Goal: Information Seeking & Learning: Find specific fact

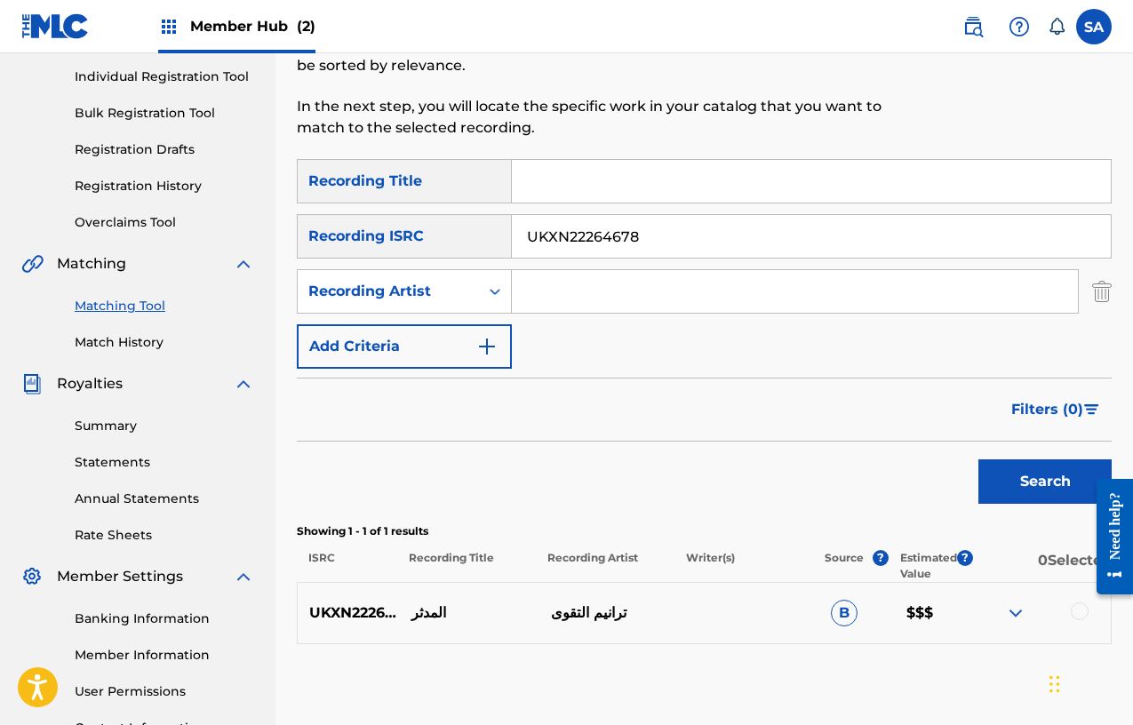
click at [580, 239] on input "UKXN22264678" at bounding box center [811, 236] width 599 height 43
click at [544, 293] on input "Search Form" at bounding box center [795, 291] width 566 height 43
paste input "Odeal"
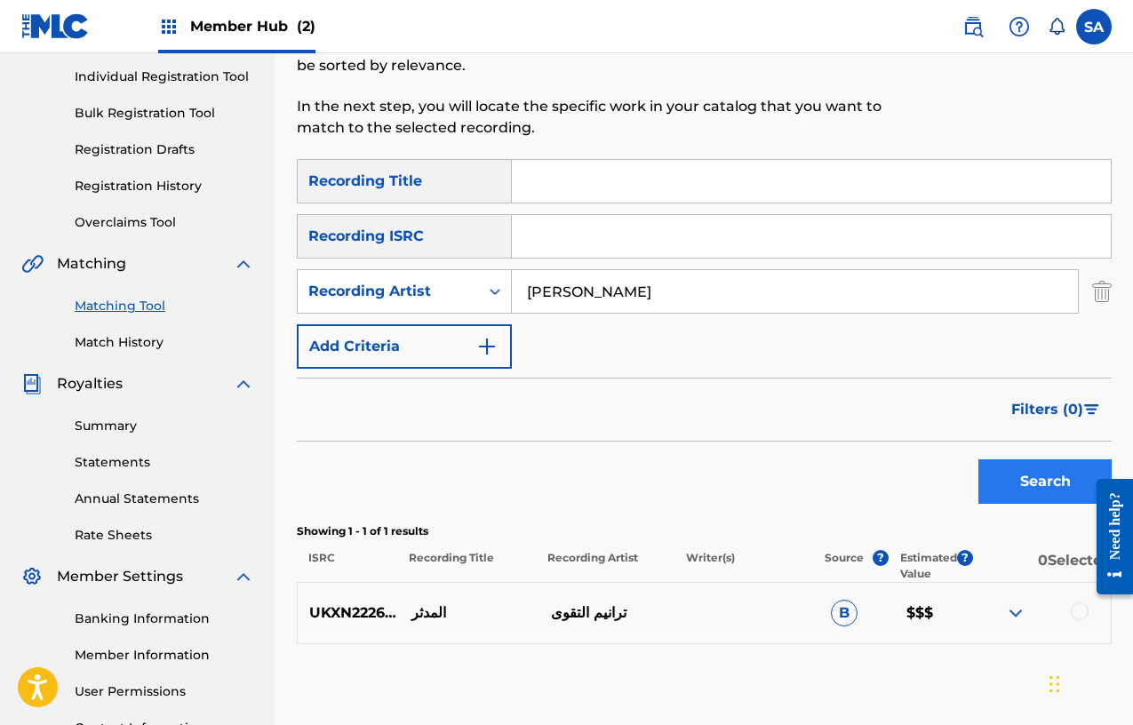
type input "Odeal"
click at [1003, 473] on button "Search" at bounding box center [1044, 481] width 133 height 44
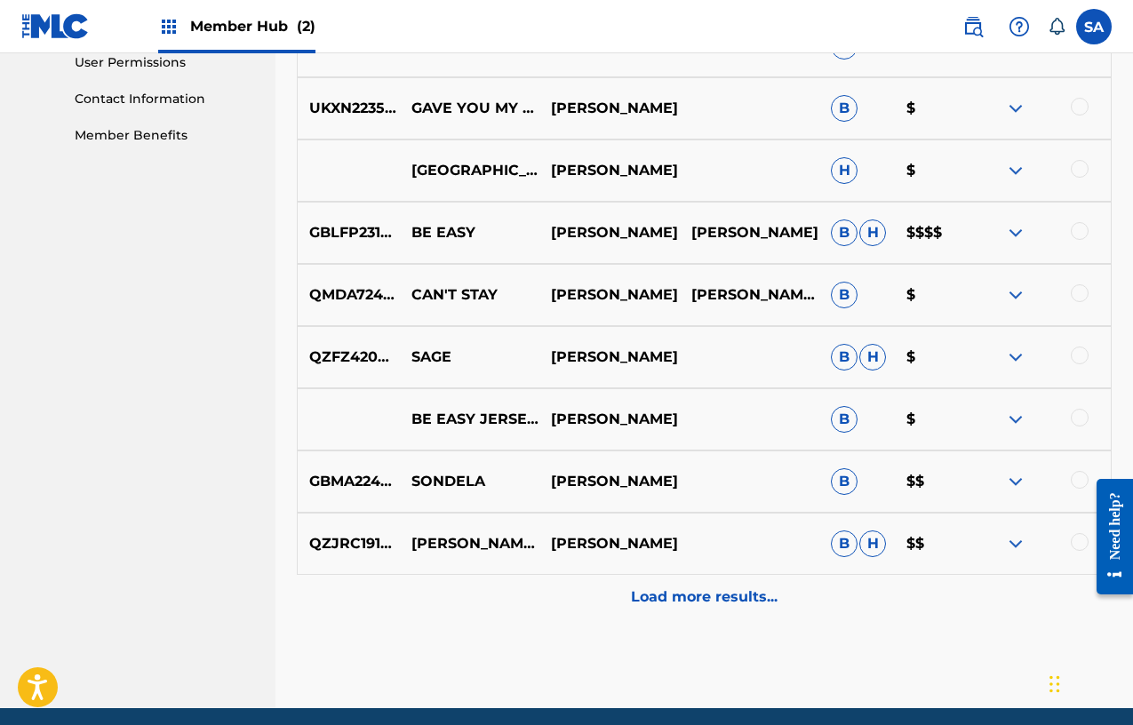
scroll to position [898, 0]
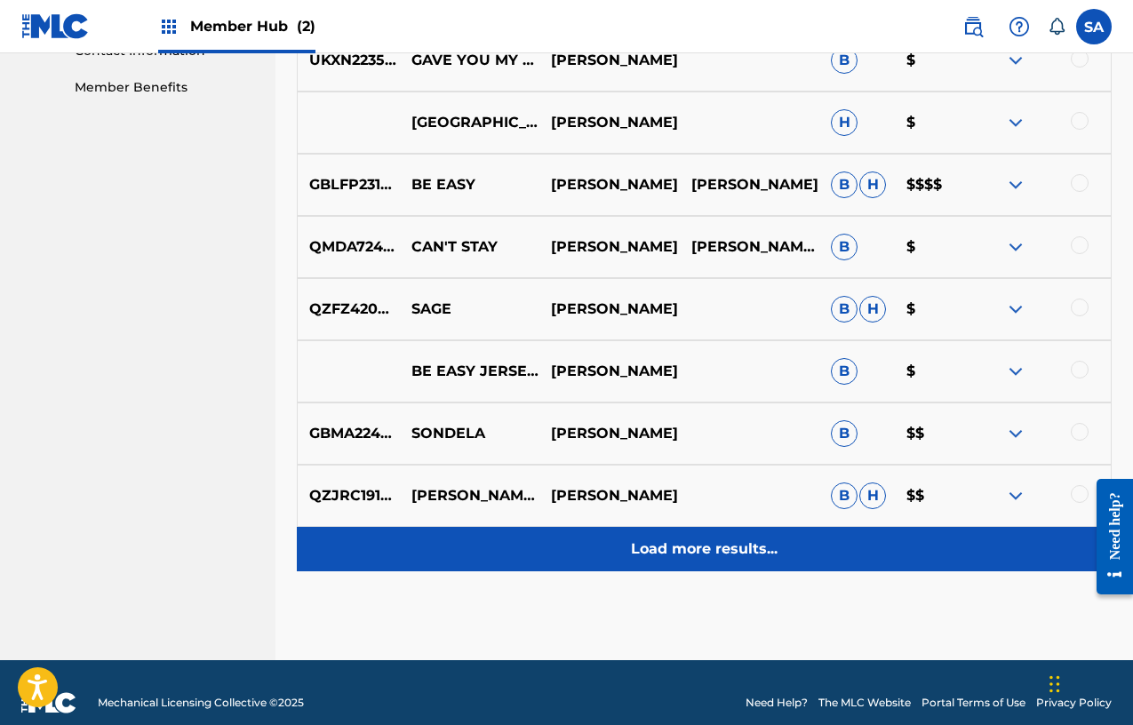
click at [706, 552] on p "Load more results..." at bounding box center [704, 548] width 147 height 21
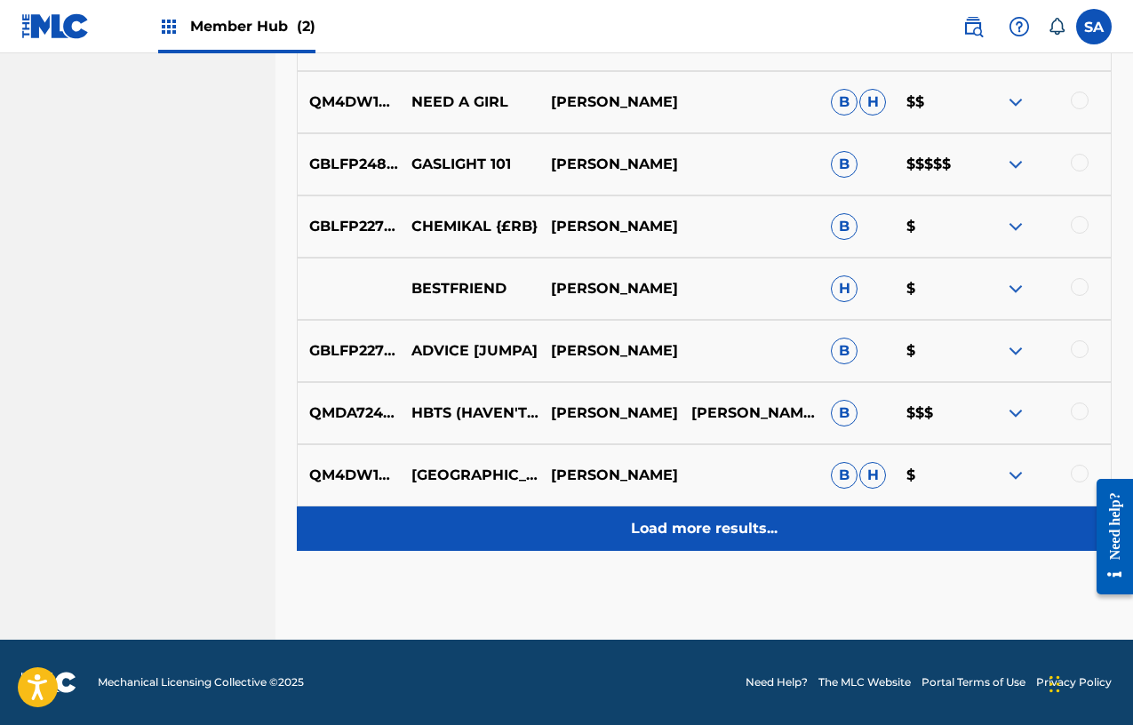
click at [721, 535] on p "Load more results..." at bounding box center [704, 528] width 147 height 21
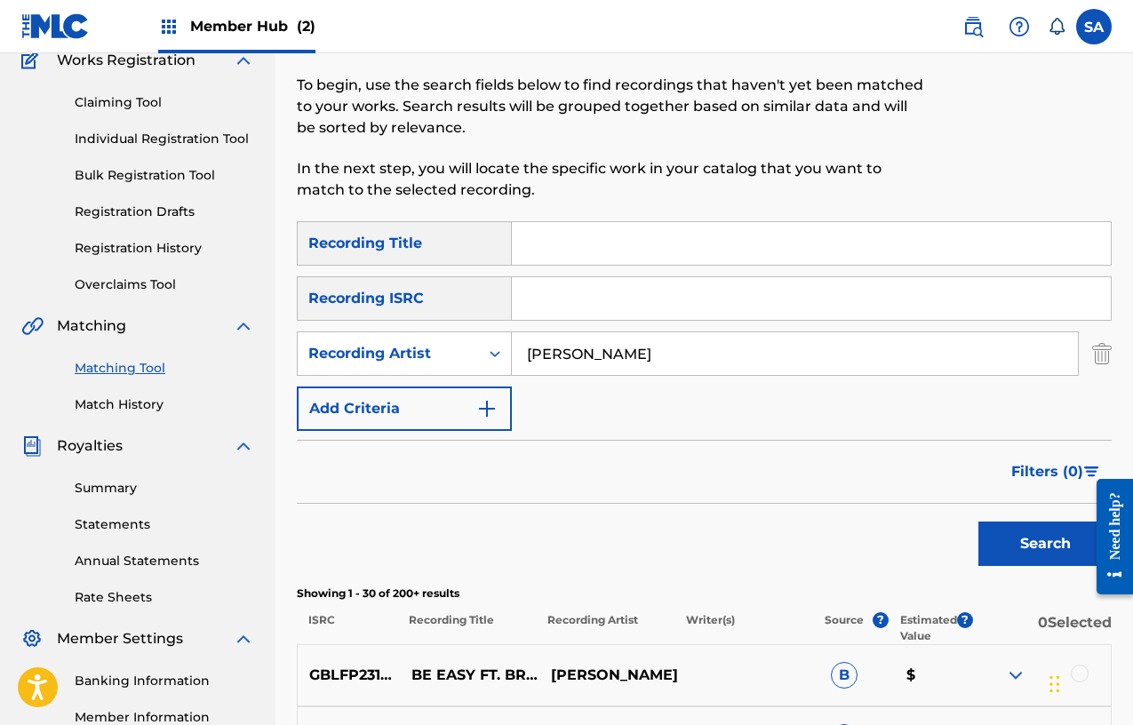
scroll to position [0, 0]
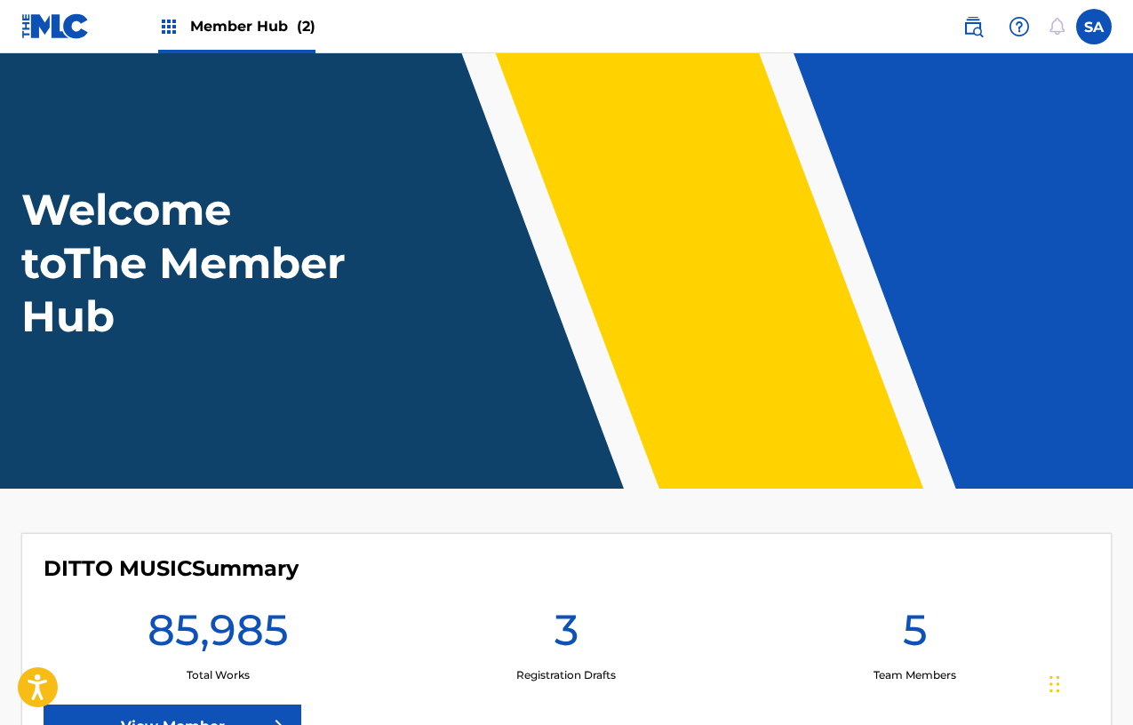
click at [245, 13] on div "Member Hub (2)" at bounding box center [236, 26] width 157 height 52
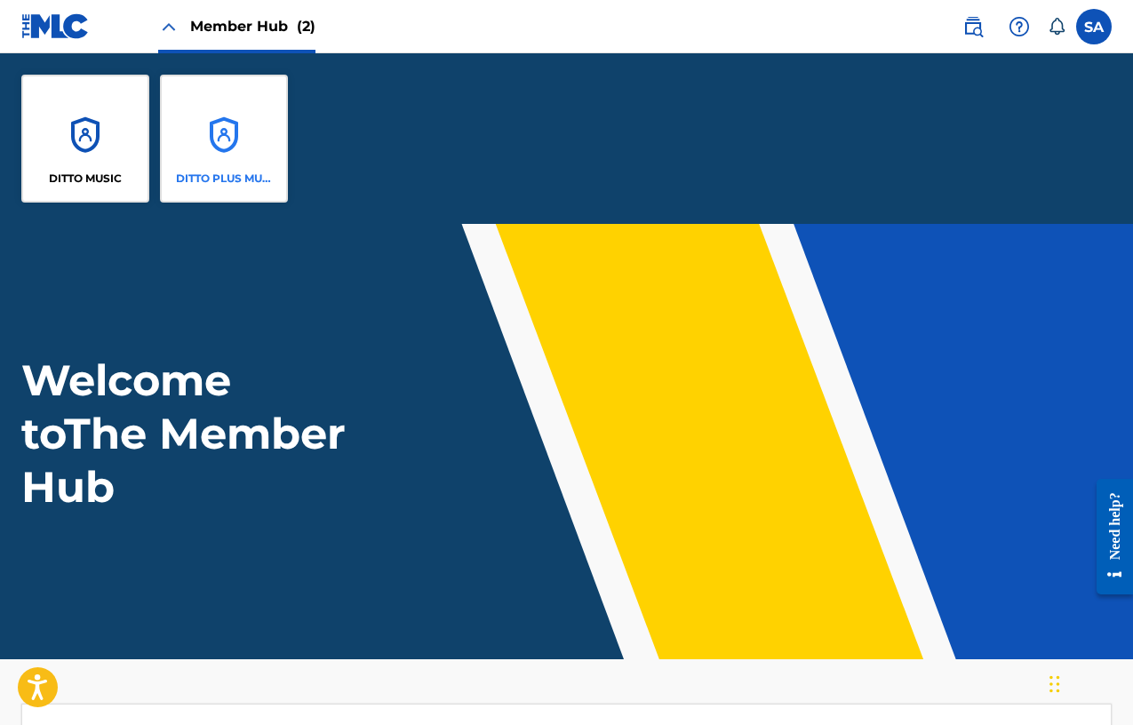
click at [187, 124] on div "DITTO PLUS MUSIC" at bounding box center [224, 139] width 128 height 128
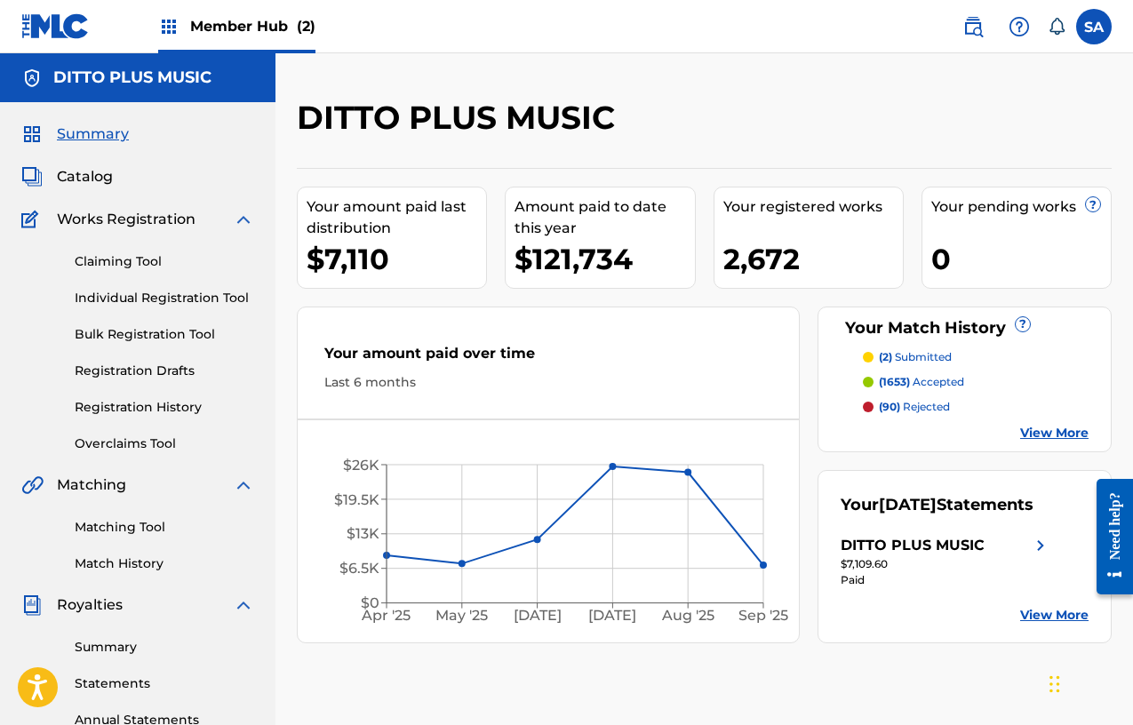
click at [115, 516] on div "Matching Tool Match History" at bounding box center [137, 534] width 233 height 77
click at [116, 522] on link "Matching Tool" at bounding box center [164, 527] width 179 height 19
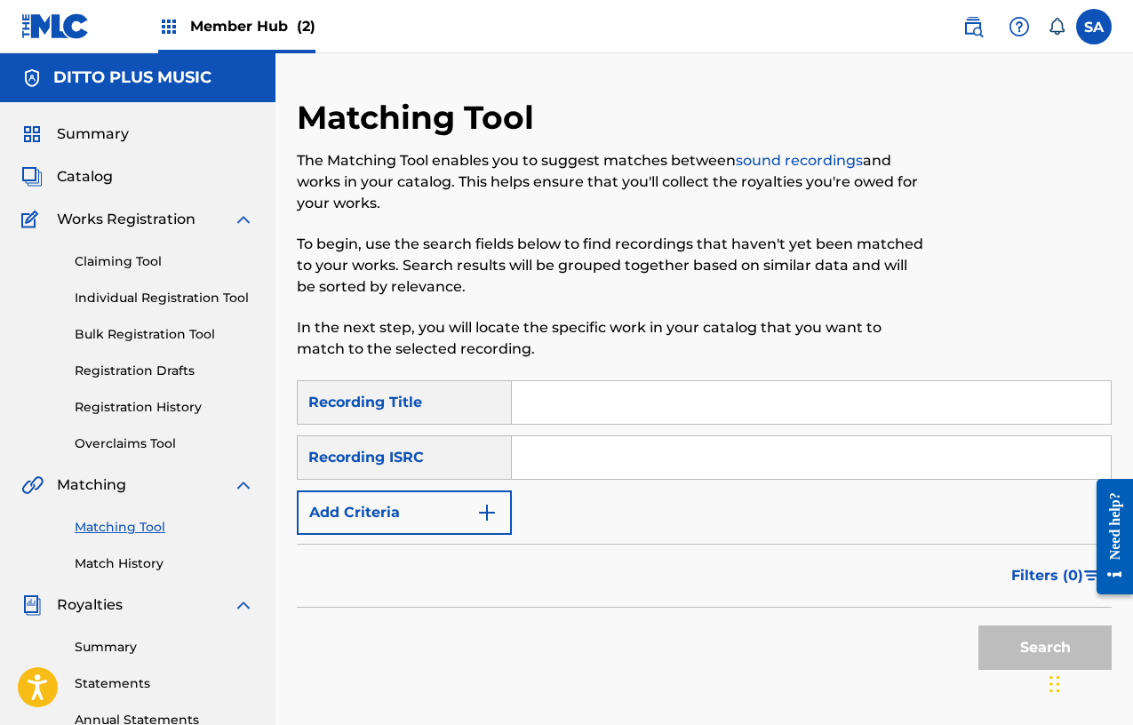
click at [475, 407] on div "Recording Title" at bounding box center [404, 402] width 215 height 44
click at [467, 511] on button "Add Criteria" at bounding box center [404, 513] width 215 height 44
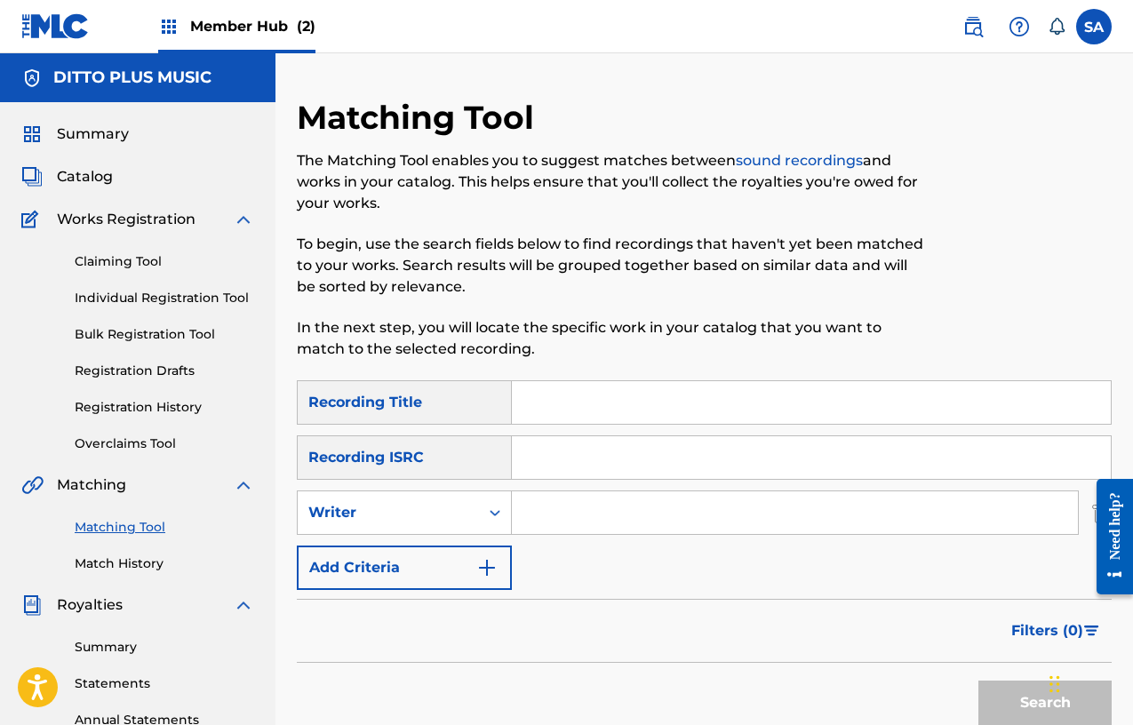
click at [555, 448] on input "Search Form" at bounding box center [811, 457] width 599 height 43
paste input "GBLFP2481104"
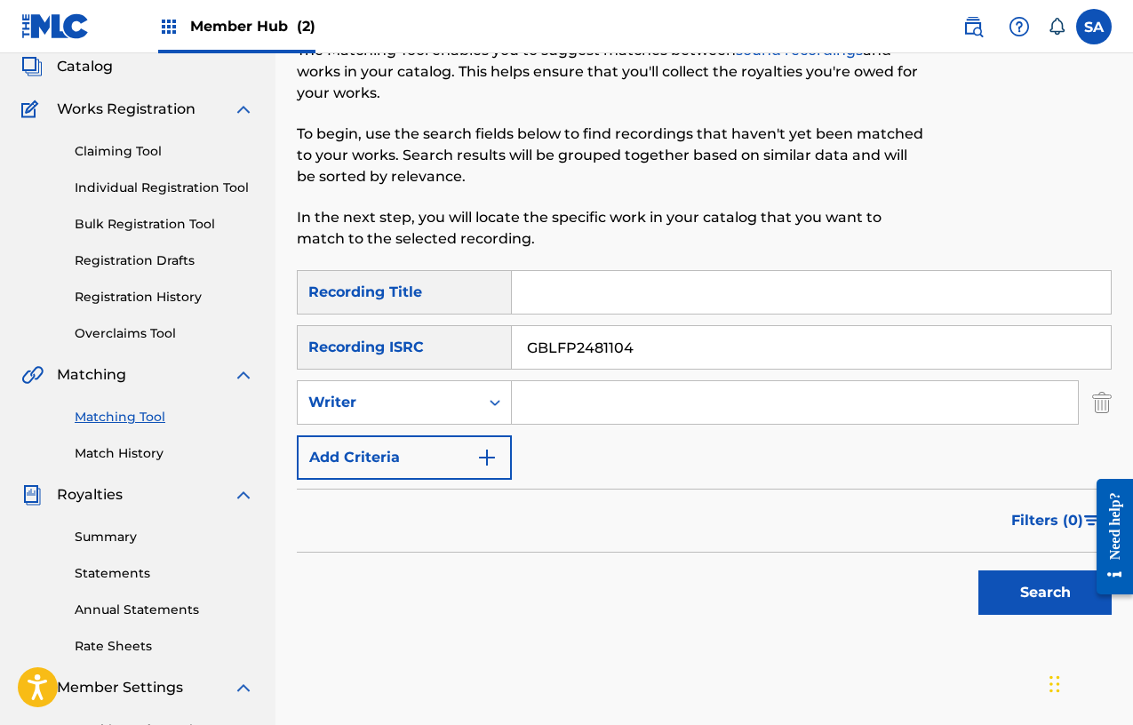
scroll to position [132, 0]
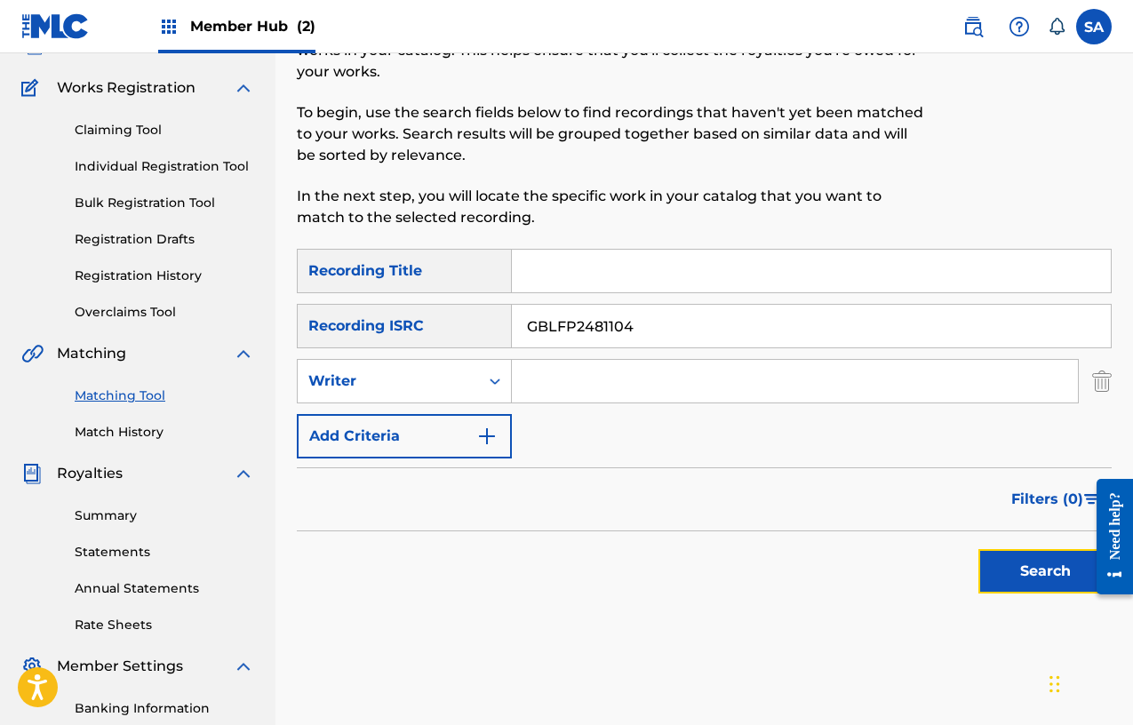
click at [1009, 551] on button "Search" at bounding box center [1044, 571] width 133 height 44
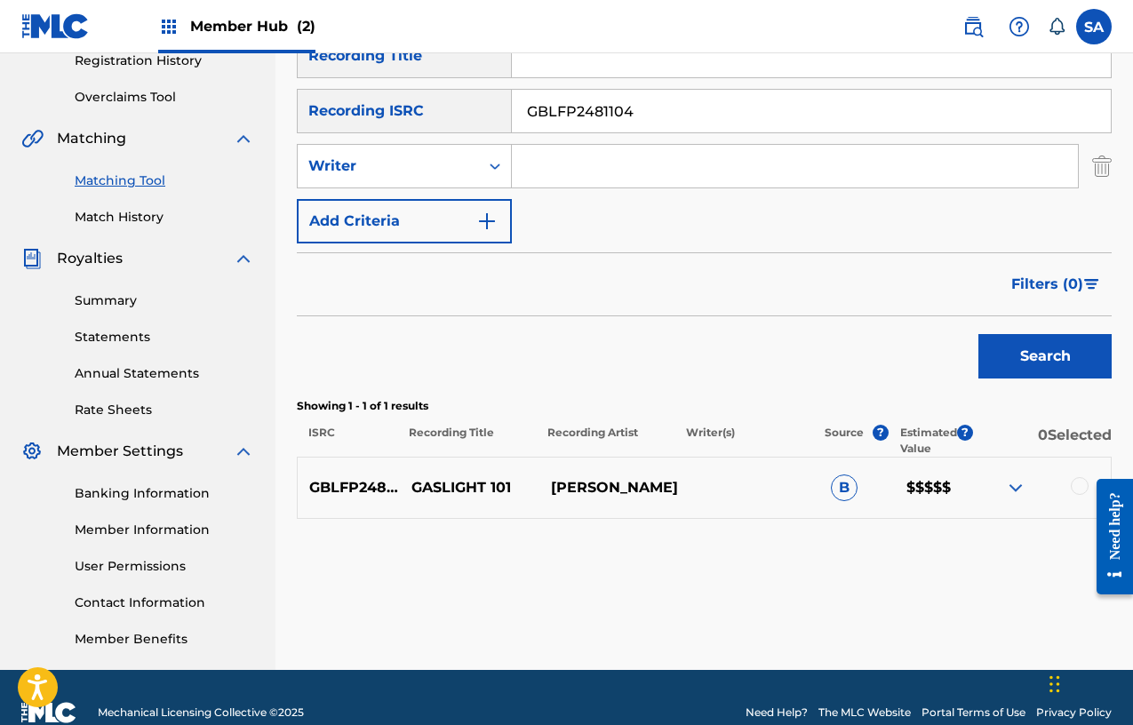
scroll to position [374, 0]
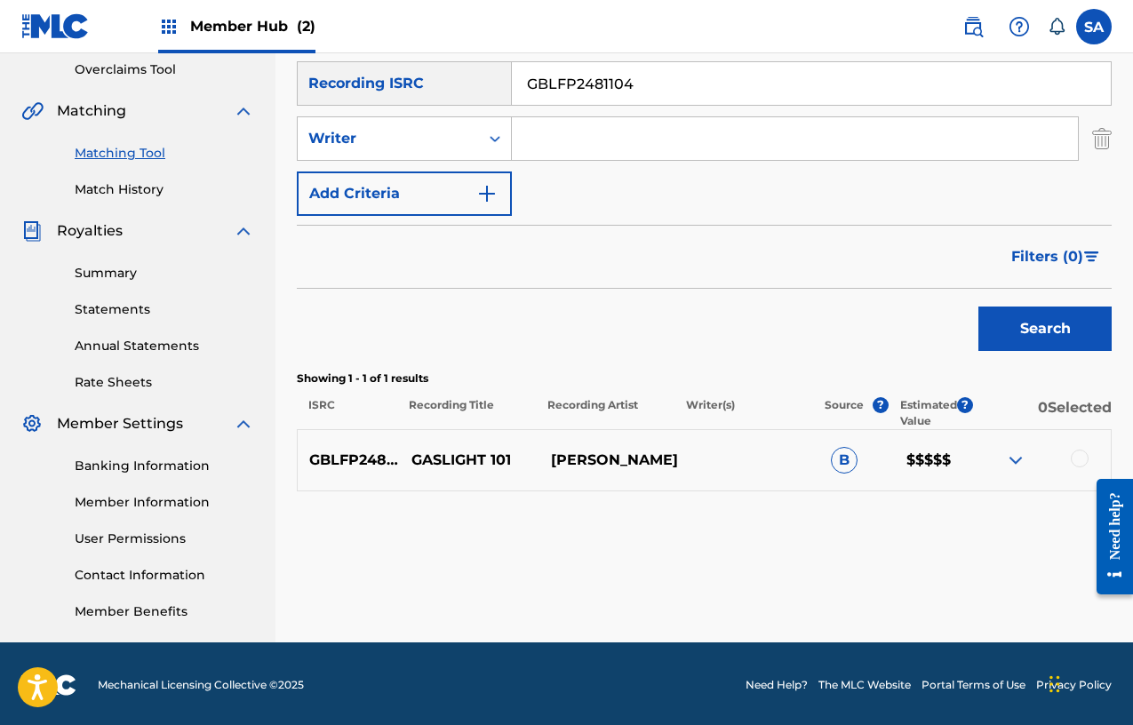
click at [570, 98] on input "GBLFP2481104" at bounding box center [811, 83] width 599 height 43
paste input "MA2240621"
click at [1000, 301] on div "Search" at bounding box center [1040, 324] width 142 height 71
click at [1005, 311] on button "Search" at bounding box center [1044, 329] width 133 height 44
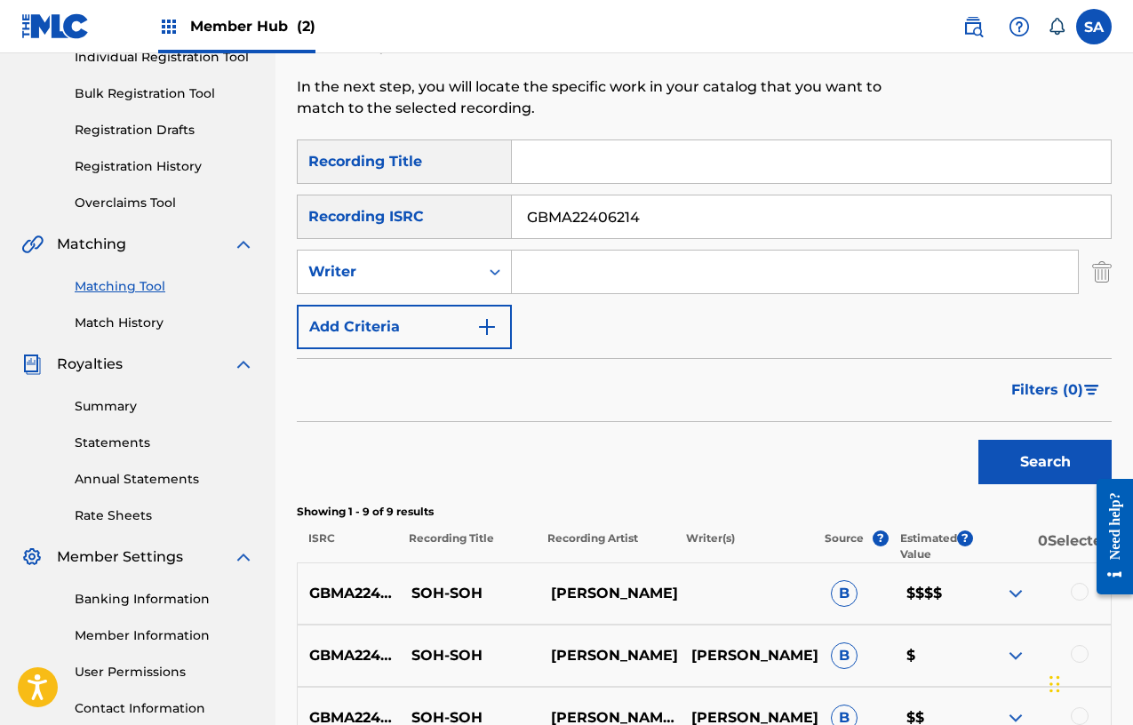
scroll to position [193, 0]
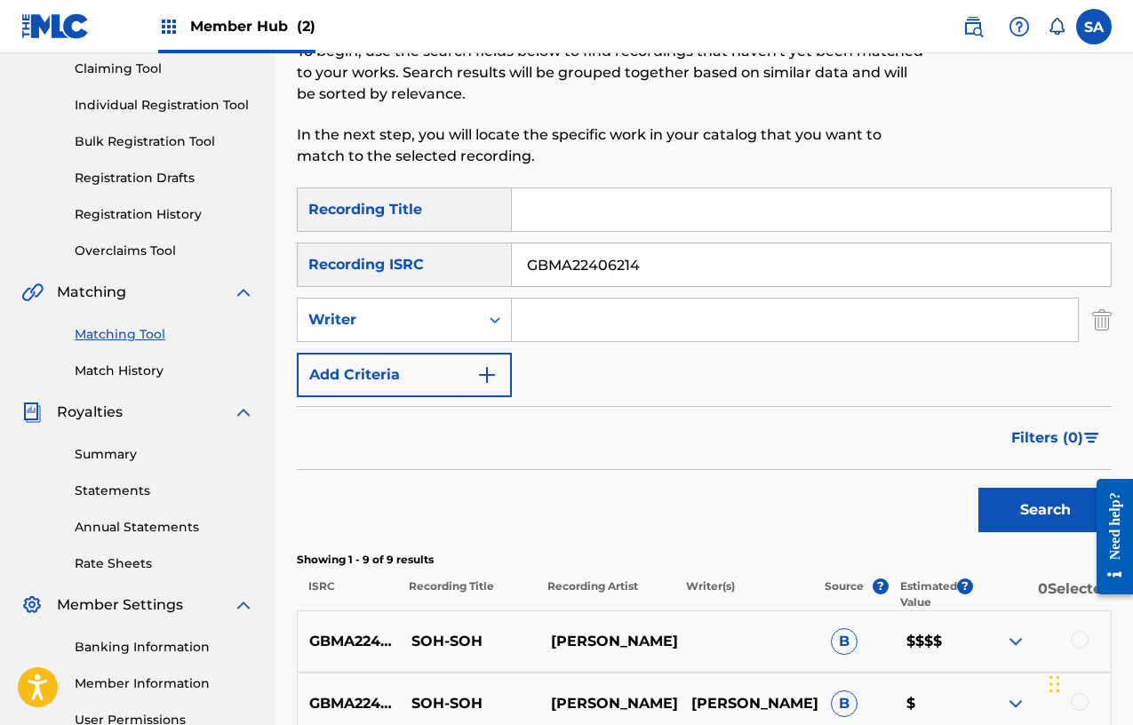
click at [583, 267] on input "GBMA22406214" at bounding box center [811, 264] width 599 height 43
click at [584, 267] on input "GBMA22406214" at bounding box center [811, 264] width 599 height 43
paste input "UKXN22354420"
click at [1017, 499] on button "Search" at bounding box center [1044, 510] width 133 height 44
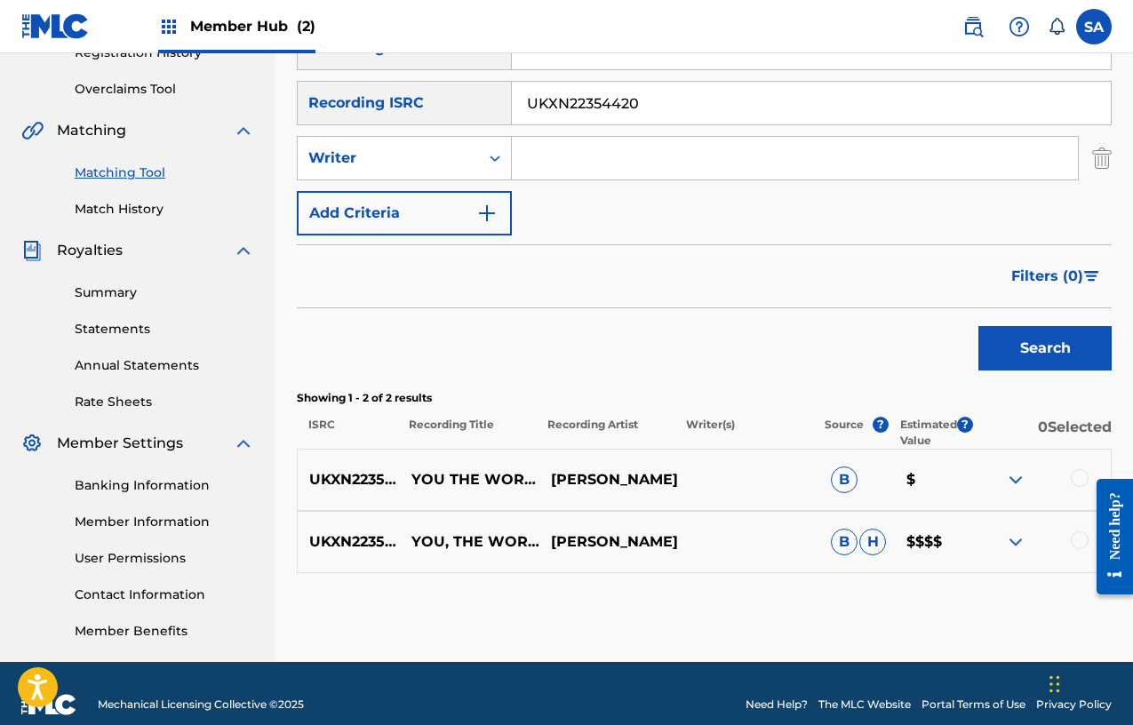
scroll to position [337, 0]
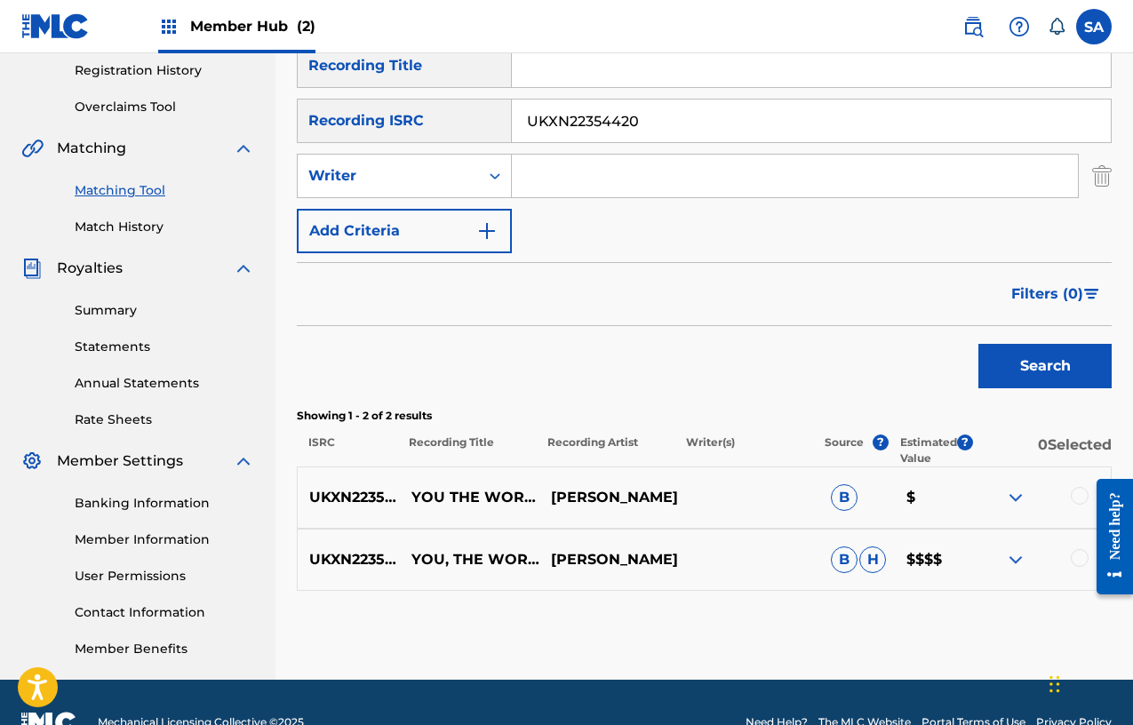
click at [563, 119] on input "UKXN22354420" at bounding box center [811, 121] width 599 height 43
paste input "GBLFP2345368"
click at [1028, 378] on button "Search" at bounding box center [1044, 366] width 133 height 44
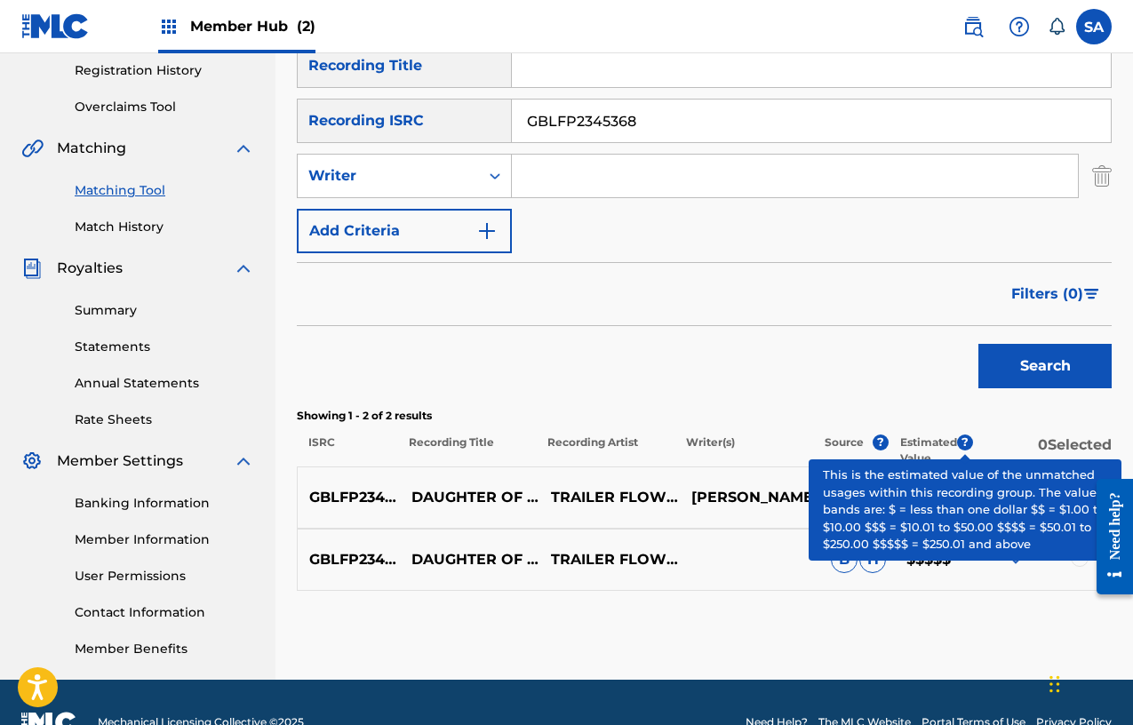
click at [964, 444] on span "?" at bounding box center [965, 443] width 16 height 16
click at [965, 444] on span "?" at bounding box center [965, 443] width 16 height 16
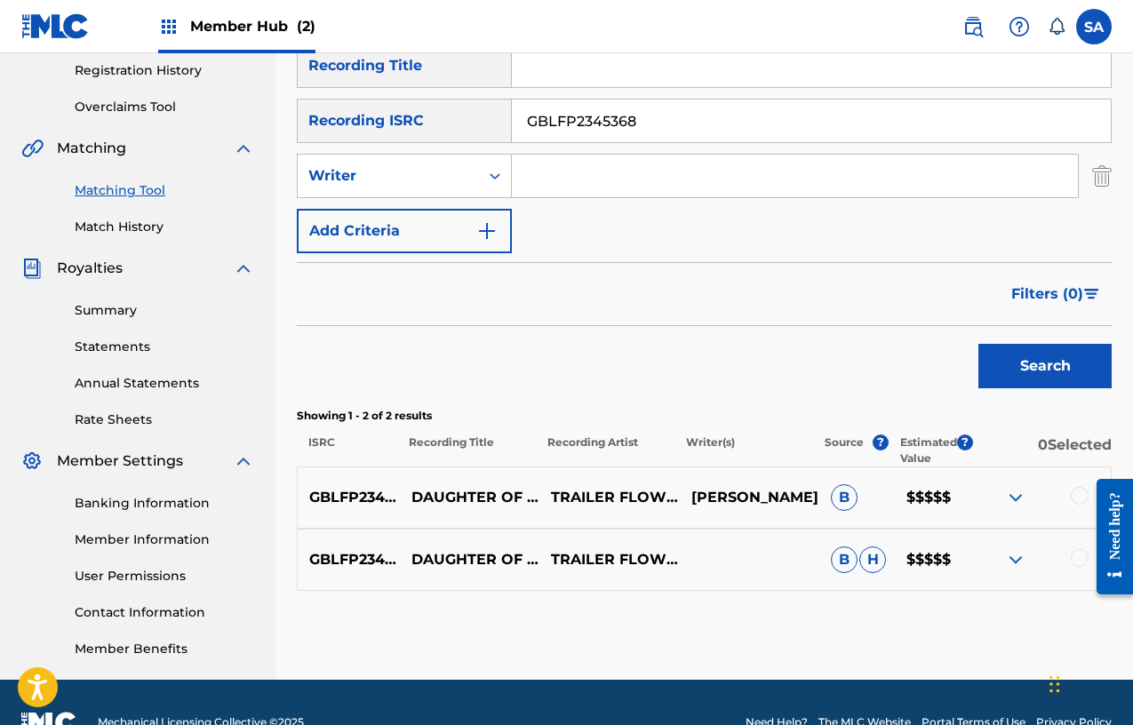
click at [570, 118] on input "GBLFP2345368" at bounding box center [811, 121] width 599 height 43
paste input "MA22358656"
click at [1004, 350] on button "Search" at bounding box center [1044, 366] width 133 height 44
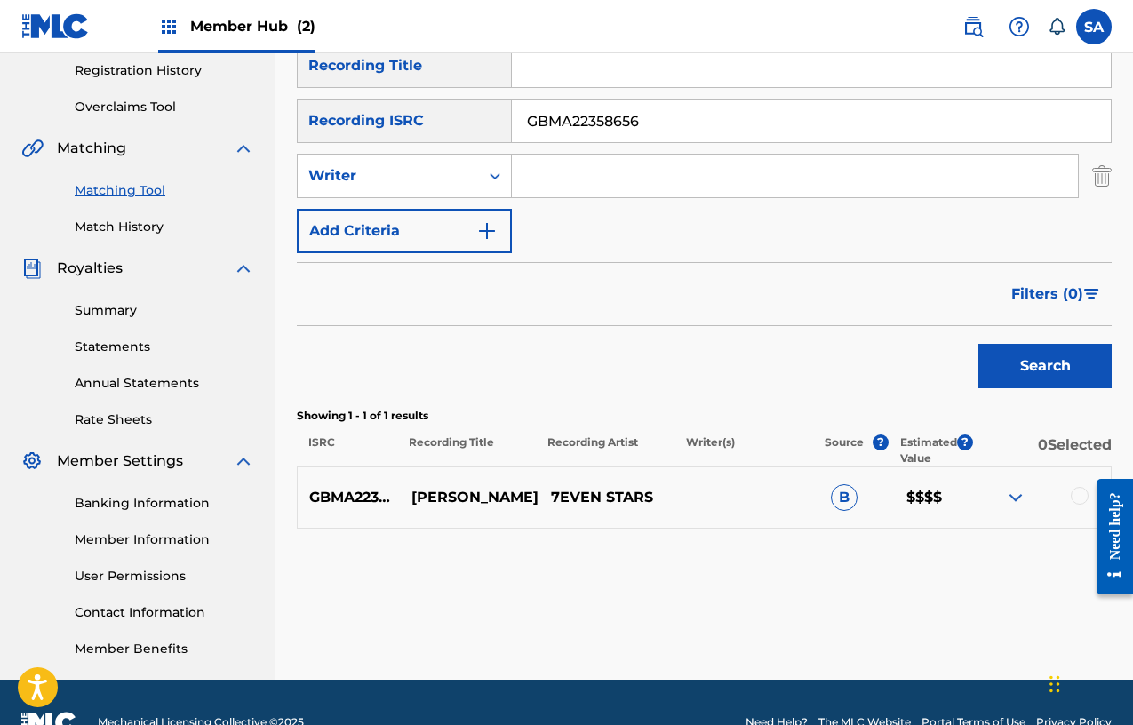
click at [596, 116] on input "GBMA22358656" at bounding box center [811, 121] width 599 height 43
paste input "QZDA8180798"
click at [1009, 363] on button "Search" at bounding box center [1044, 366] width 133 height 44
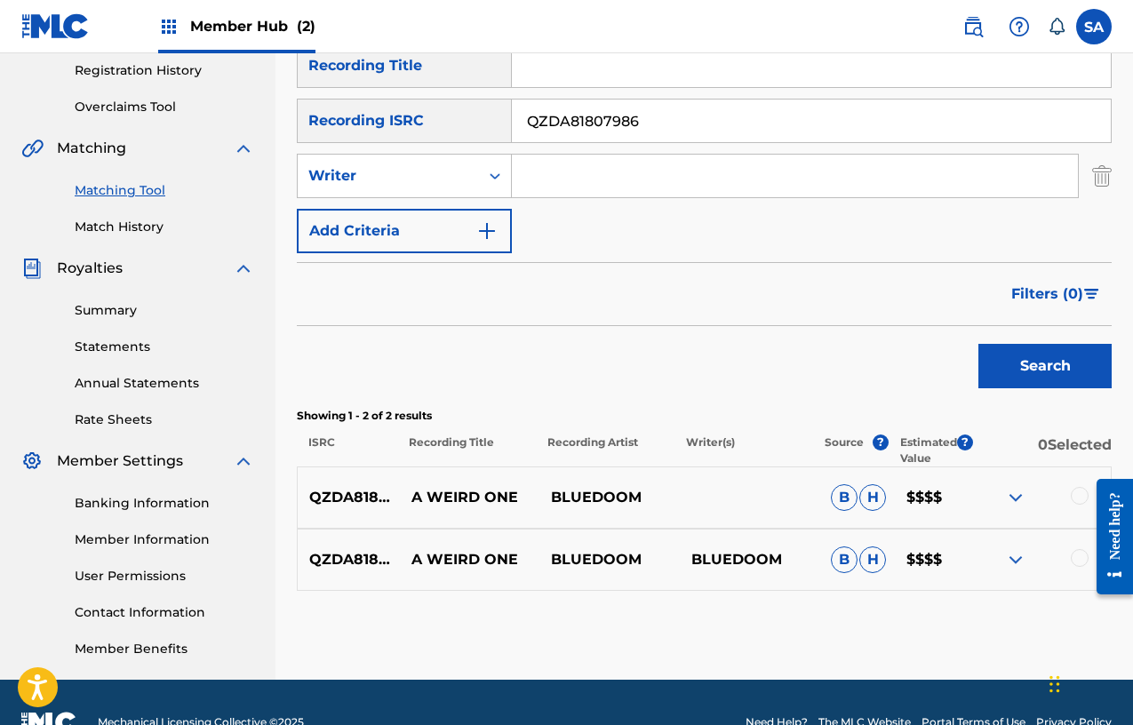
click at [567, 126] on input "QZDA81807986" at bounding box center [811, 121] width 599 height 43
paste input "GBLFP1758771"
type input "GBLFP1758771"
click at [1072, 376] on button "Search" at bounding box center [1044, 366] width 133 height 44
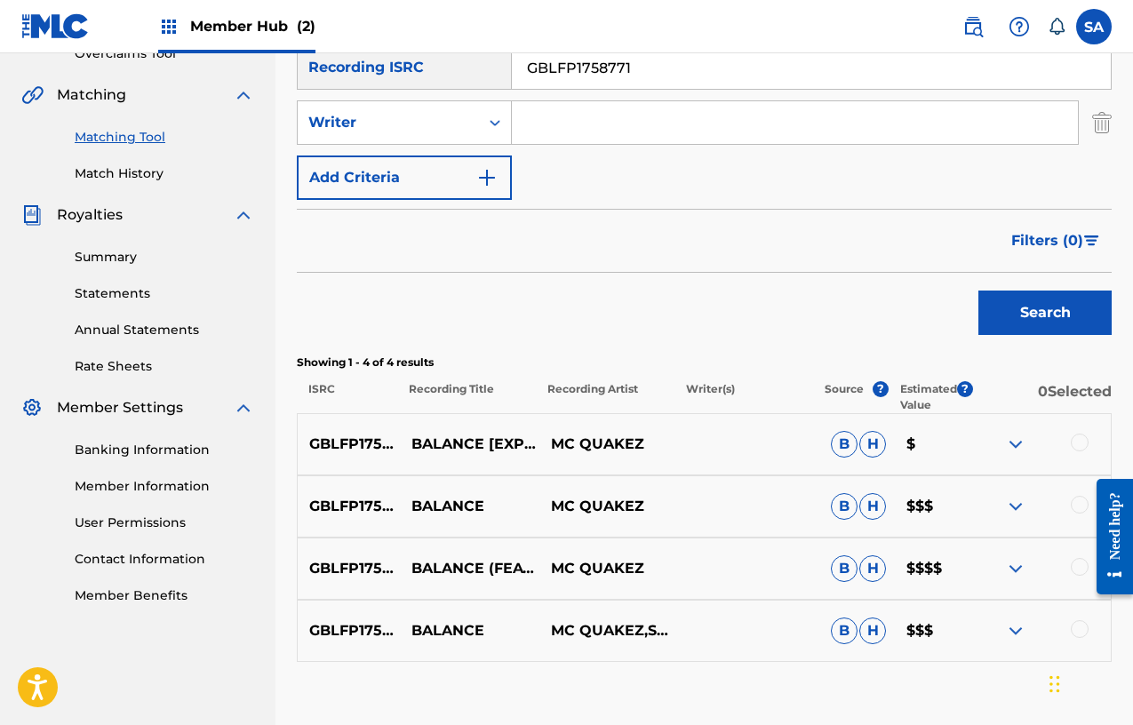
scroll to position [0, 0]
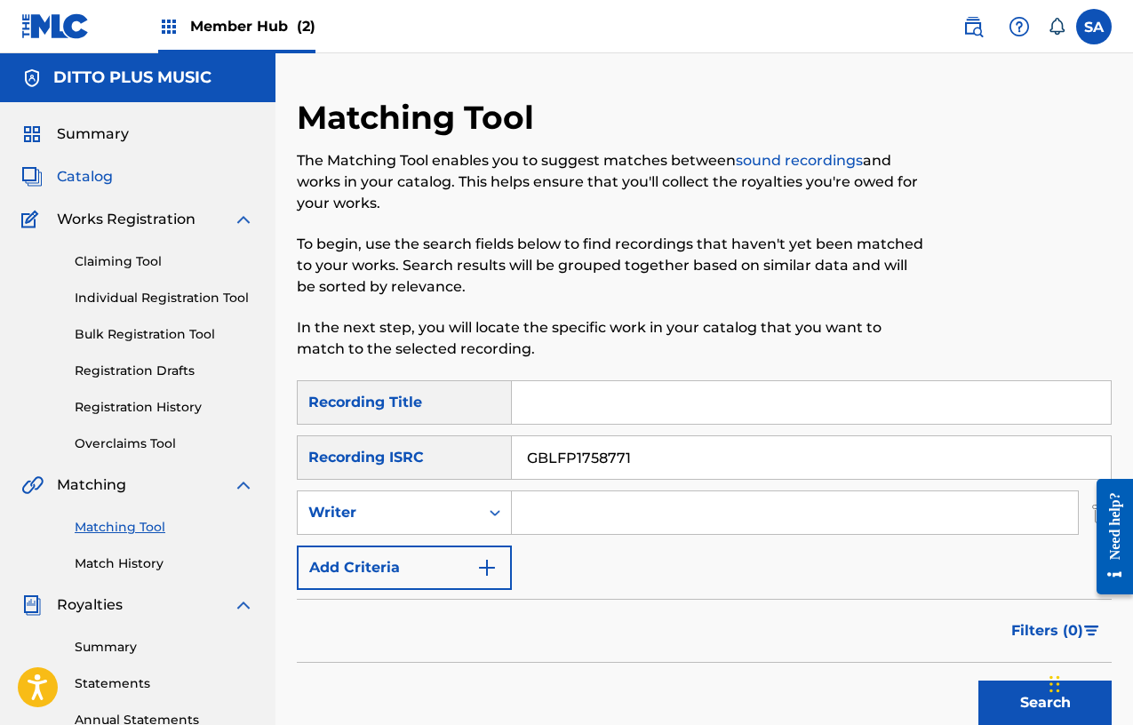
click at [92, 183] on span "Catalog" at bounding box center [85, 176] width 56 height 21
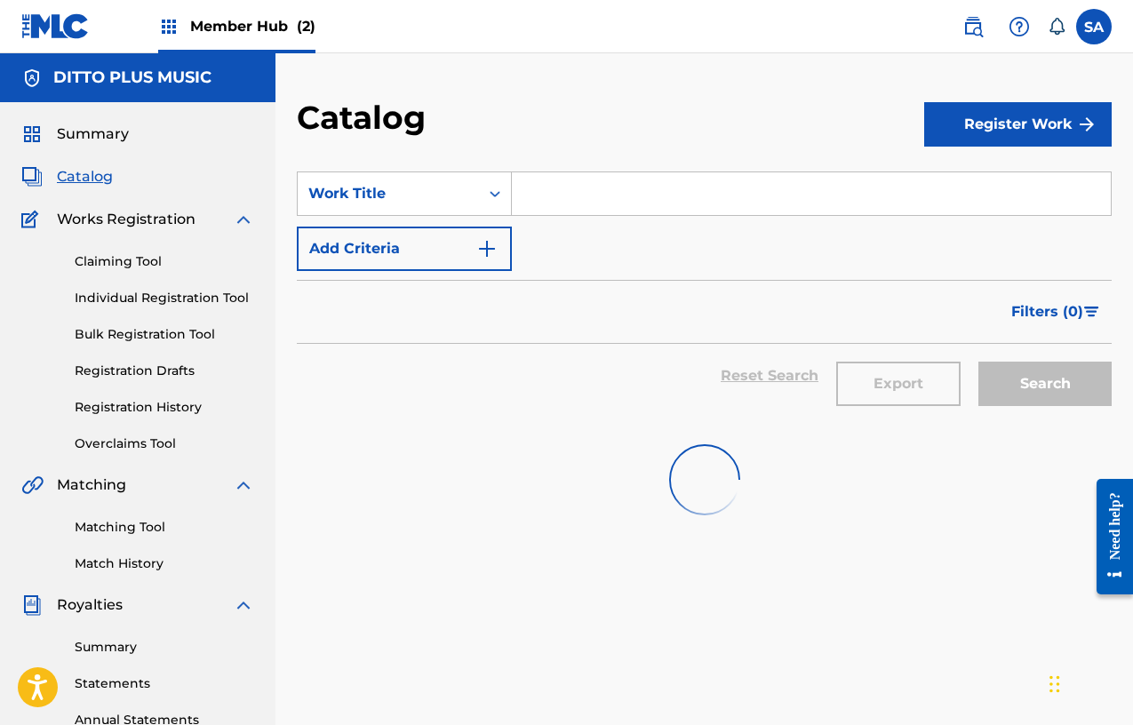
scroll to position [5, 0]
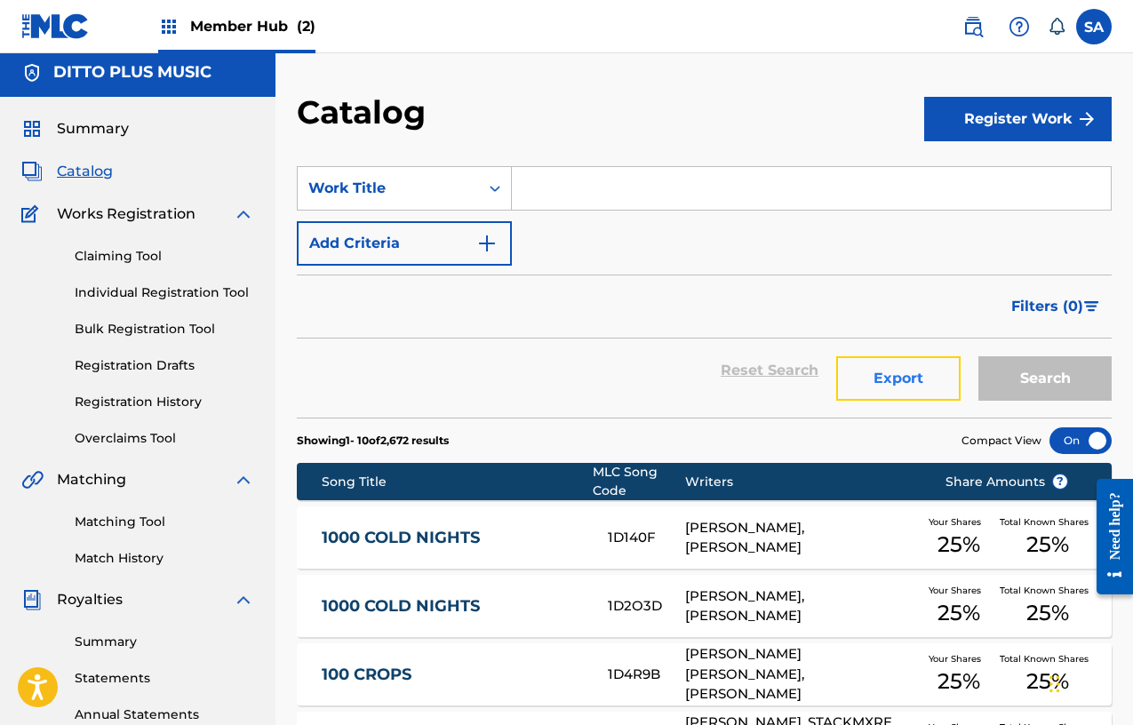
click at [902, 377] on button "Export" at bounding box center [898, 378] width 124 height 44
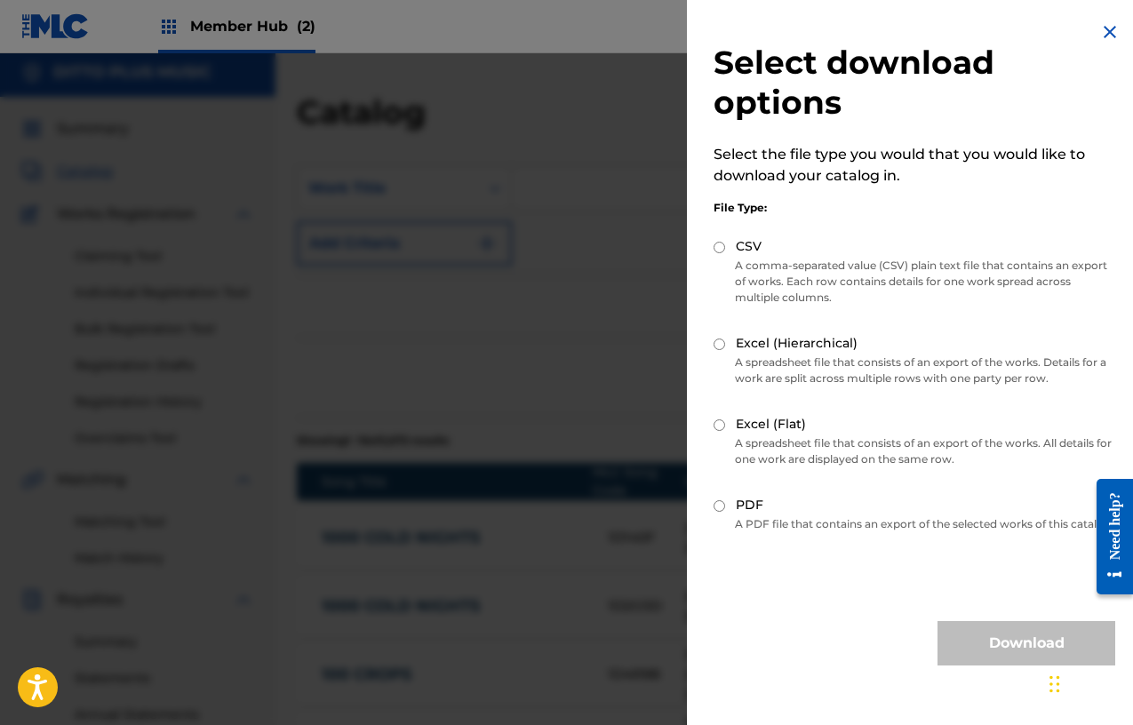
click at [706, 244] on div "Select download options Select the file type you would that you would like to d…" at bounding box center [914, 343] width 455 height 687
click at [714, 245] on input "CSV" at bounding box center [720, 248] width 12 height 12
radio input "true"
click at [994, 651] on button "Download" at bounding box center [1026, 643] width 178 height 44
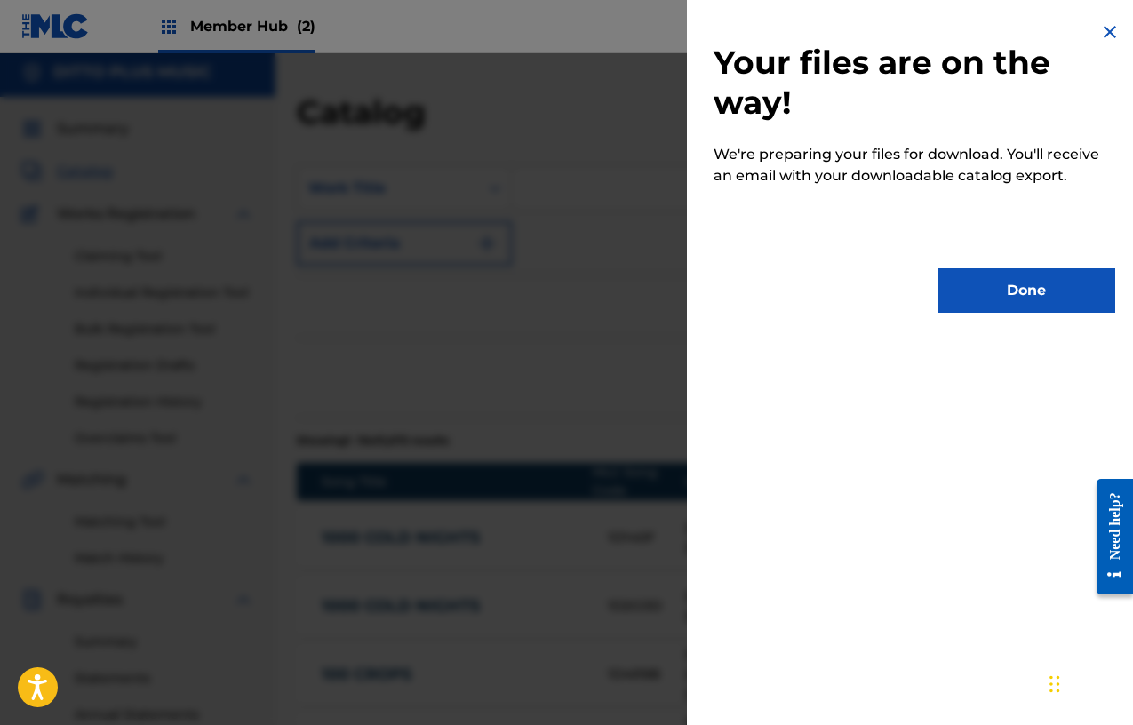
scroll to position [6, 0]
drag, startPoint x: 1011, startPoint y: 291, endPoint x: 817, endPoint y: 219, distance: 207.5
click at [1010, 290] on button "Done" at bounding box center [1026, 290] width 178 height 44
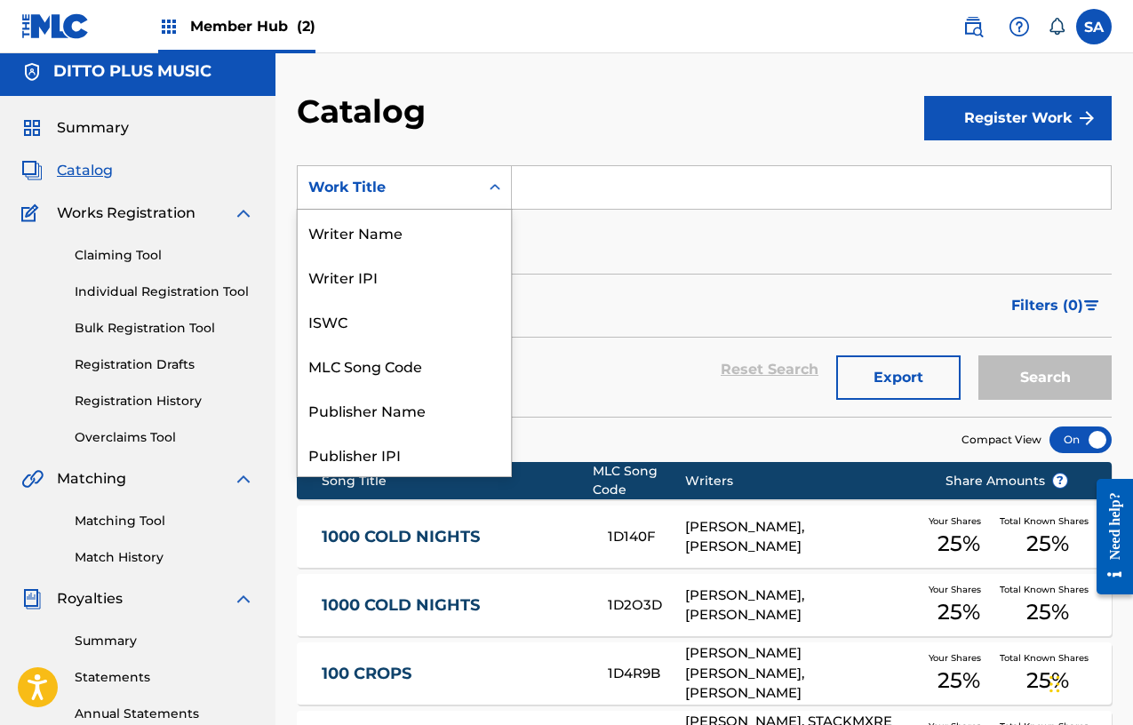
click at [498, 193] on icon "Search Form" at bounding box center [495, 188] width 18 height 18
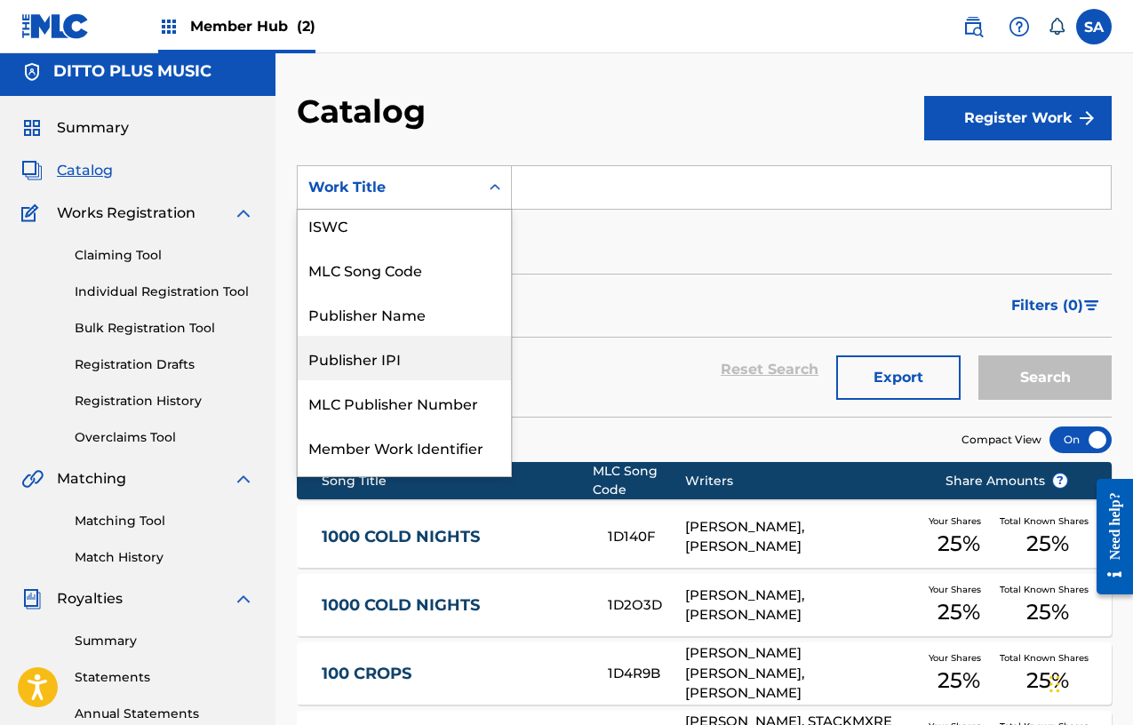
scroll to position [93, 0]
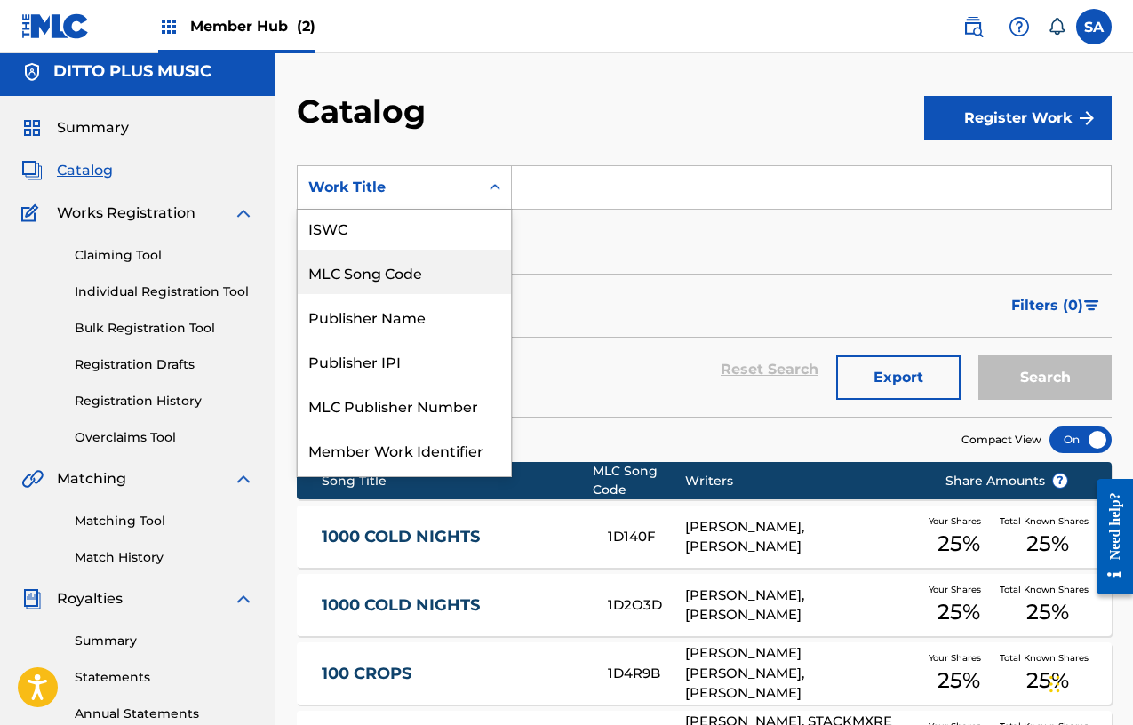
click at [407, 282] on div "MLC Song Code" at bounding box center [404, 272] width 213 height 44
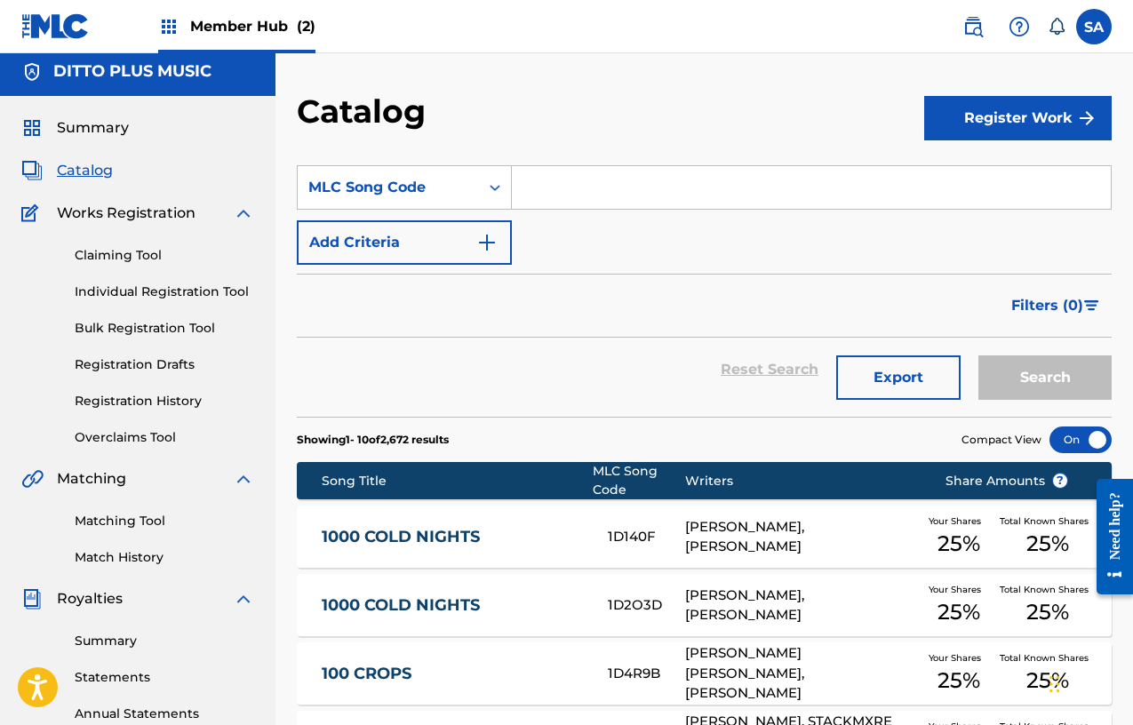
click at [568, 204] on input "Search Form" at bounding box center [811, 187] width 599 height 43
paste input "I25JD2"
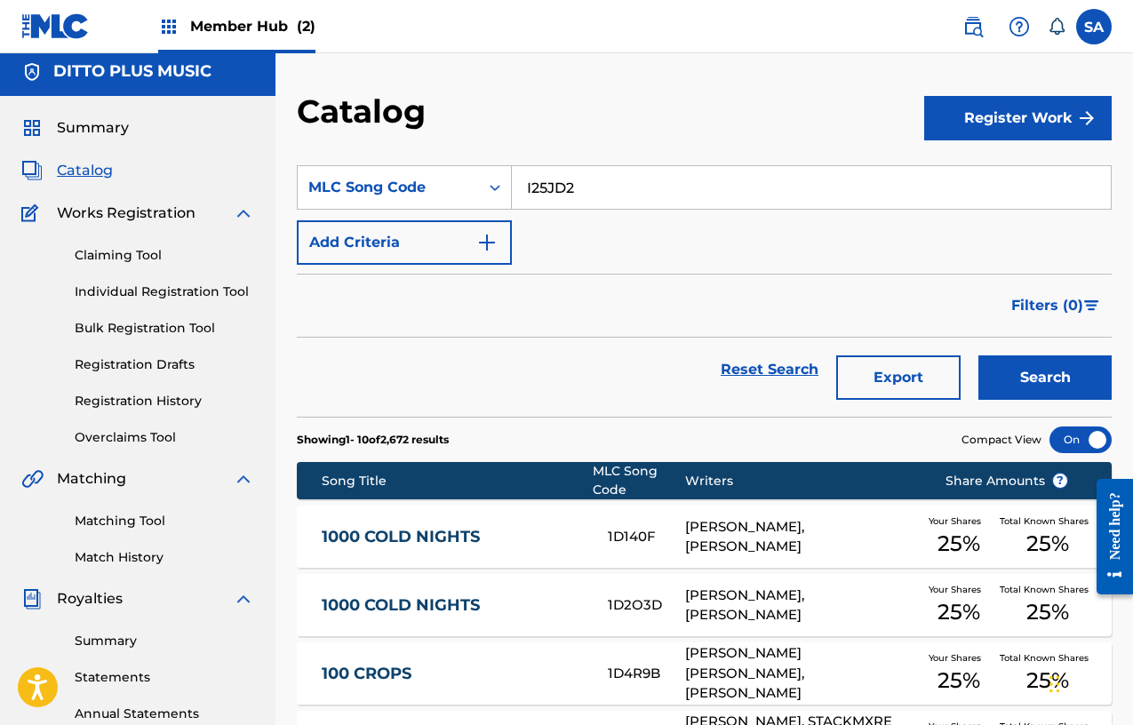
type input "I25JD2"
click at [1091, 370] on button "Search" at bounding box center [1044, 377] width 133 height 44
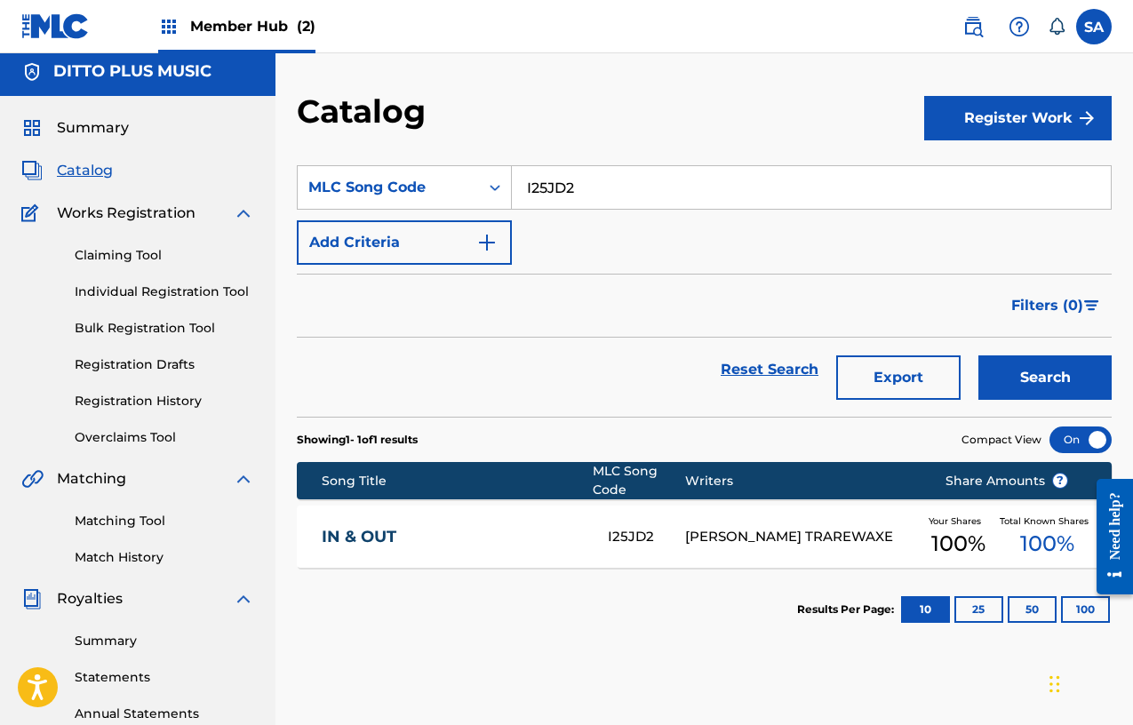
click at [373, 544] on link "IN & OUT" at bounding box center [453, 537] width 263 height 20
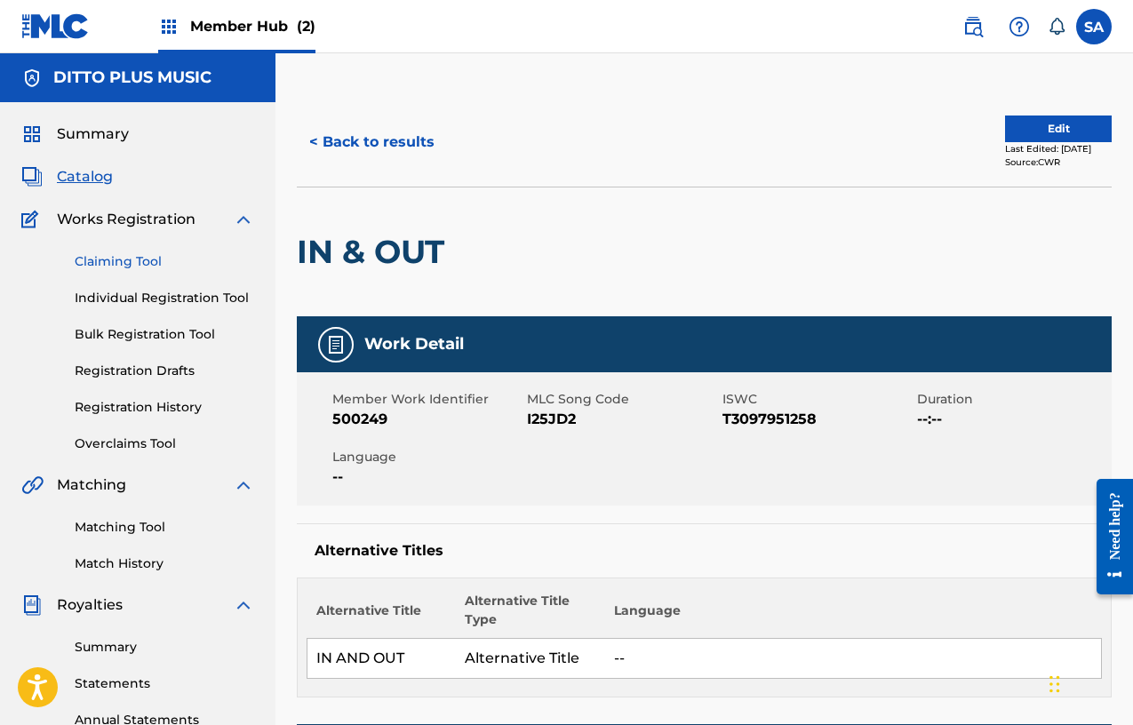
click at [131, 269] on link "Claiming Tool" at bounding box center [164, 261] width 179 height 19
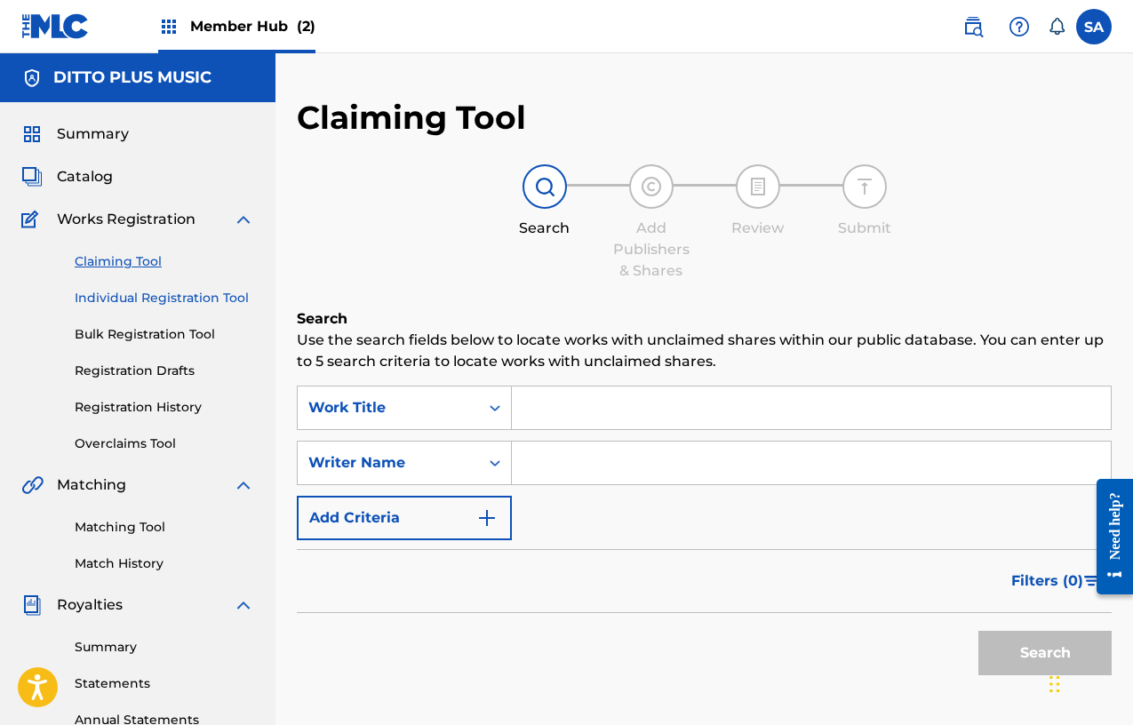
click at [124, 296] on link "Individual Registration Tool" at bounding box center [164, 298] width 179 height 19
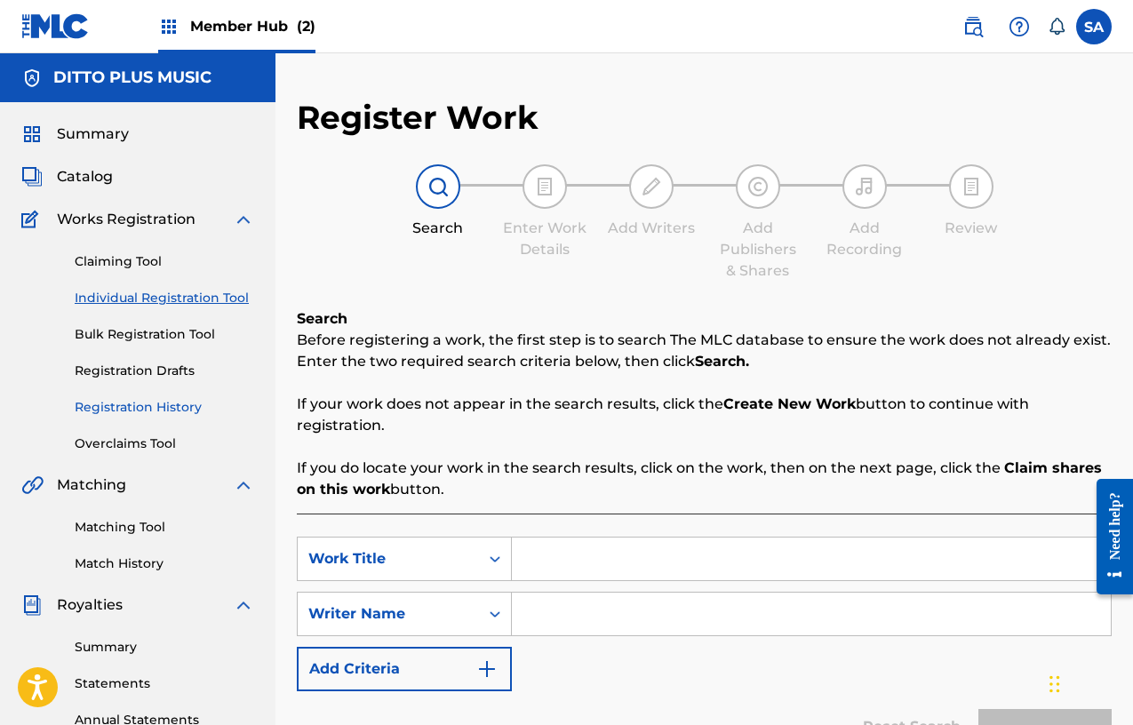
click at [124, 408] on link "Registration History" at bounding box center [164, 407] width 179 height 19
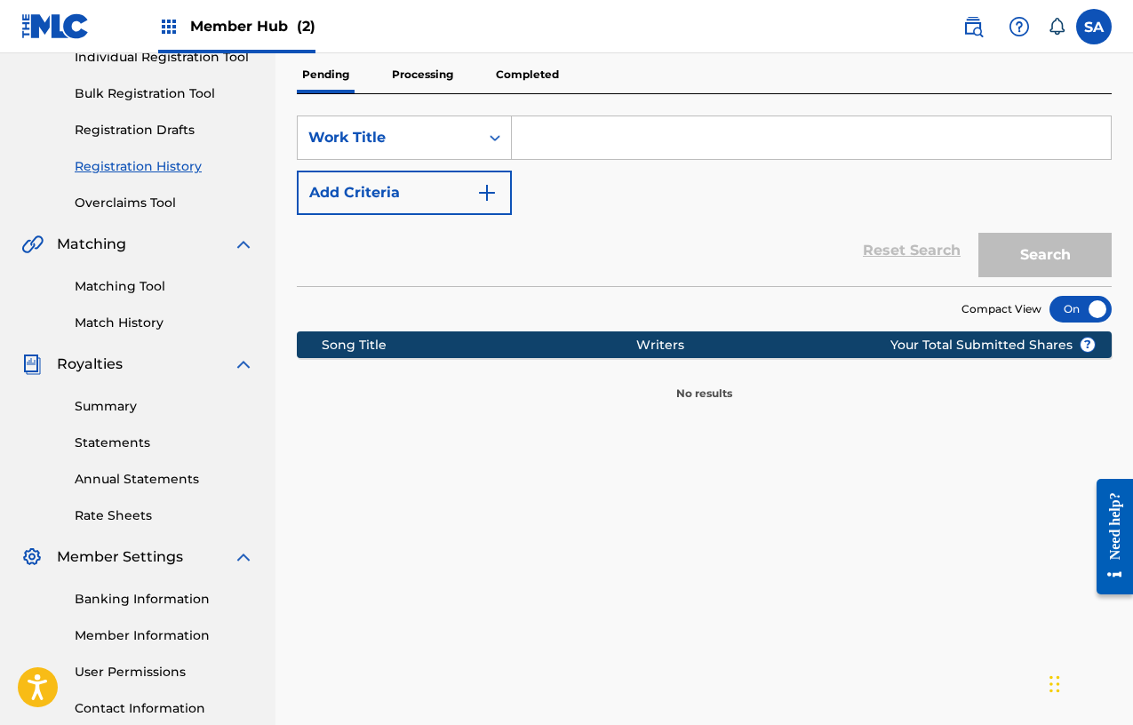
scroll to position [297, 0]
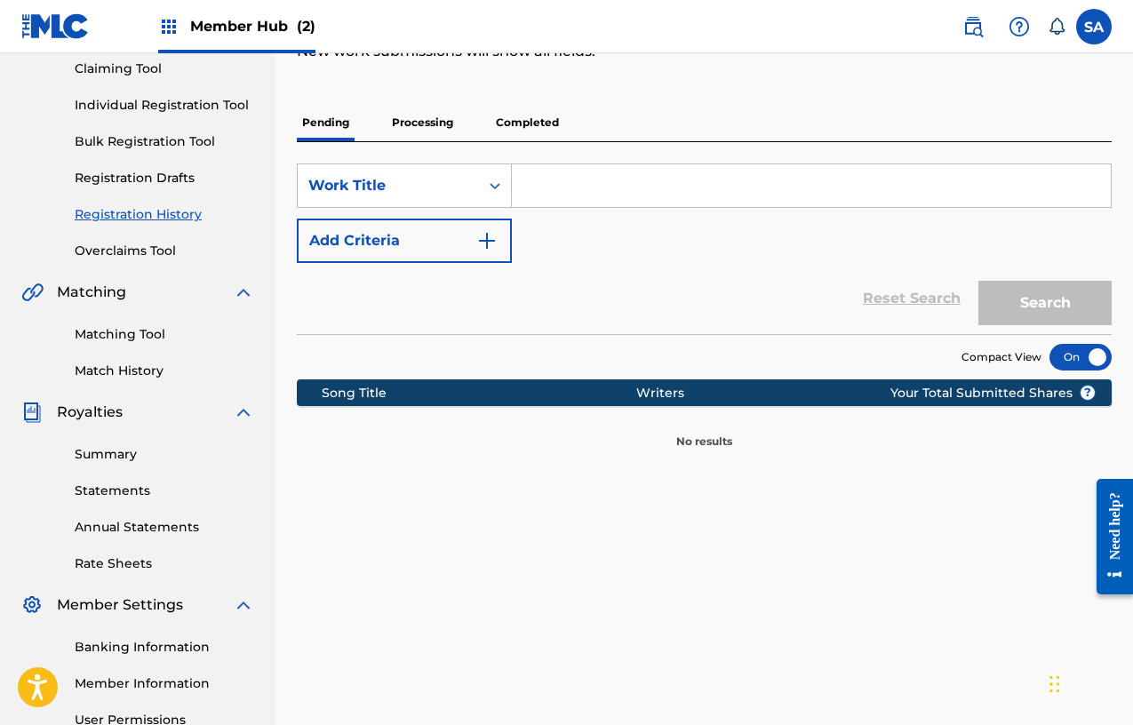
click at [240, 29] on span "Member Hub (2)" at bounding box center [252, 26] width 125 height 20
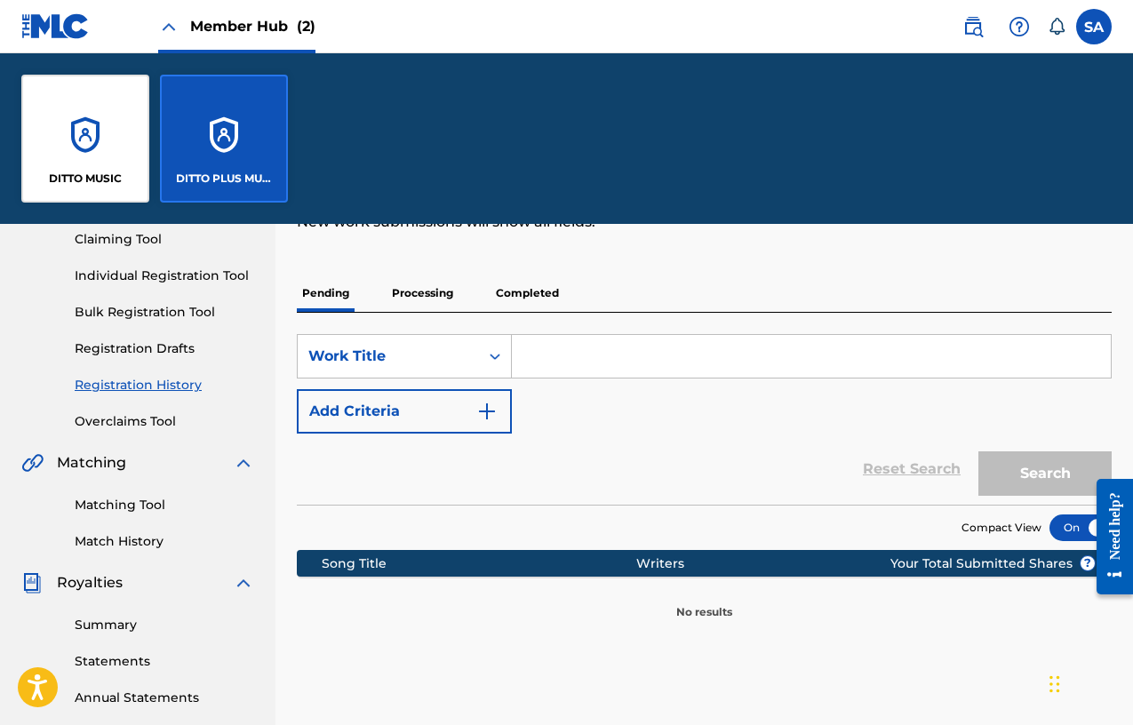
scroll to position [363, 0]
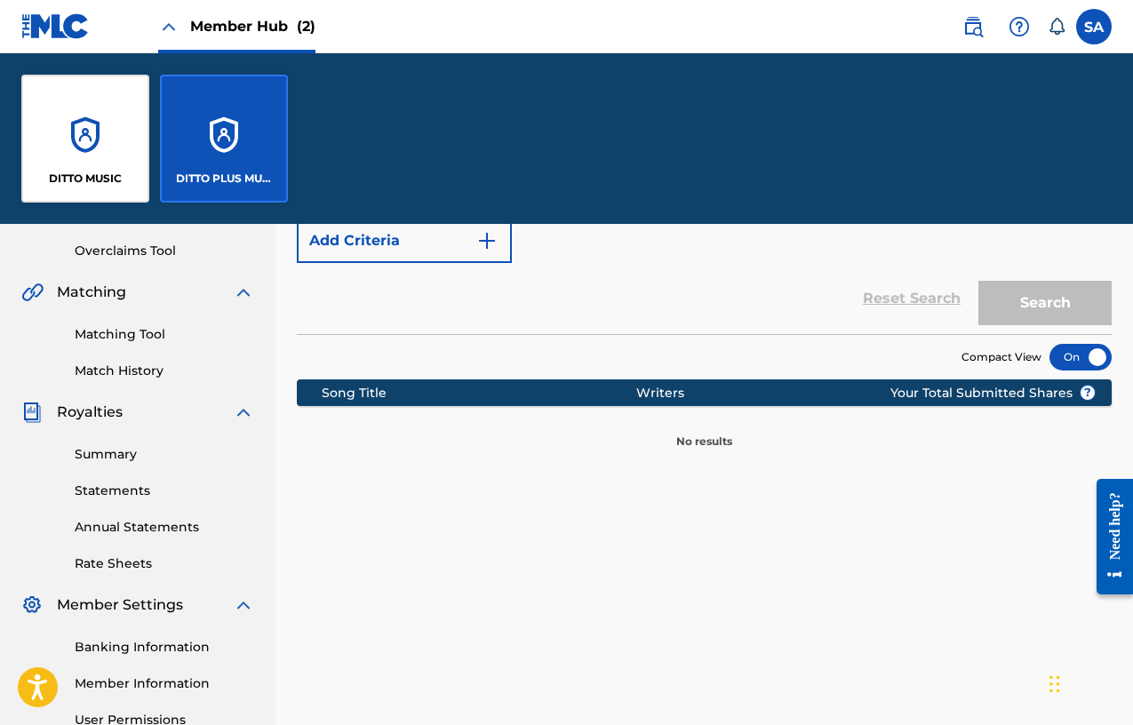
click at [211, 142] on div "DITTO PLUS MUSIC" at bounding box center [224, 139] width 128 height 128
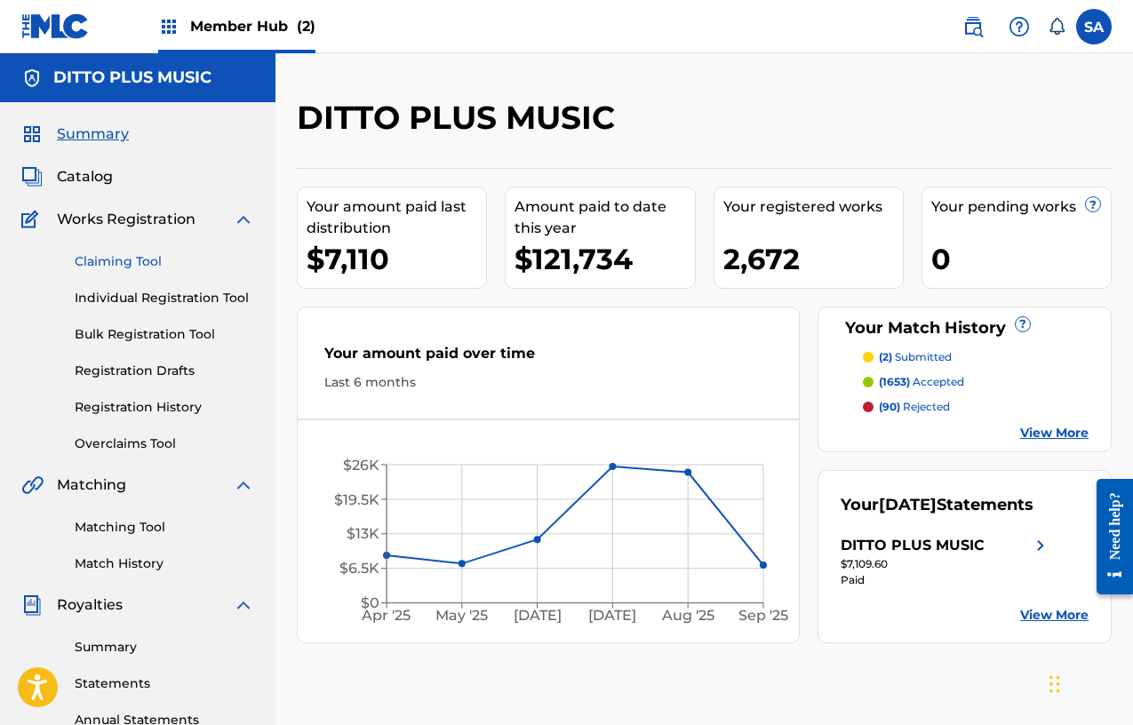
click at [130, 267] on link "Claiming Tool" at bounding box center [164, 261] width 179 height 19
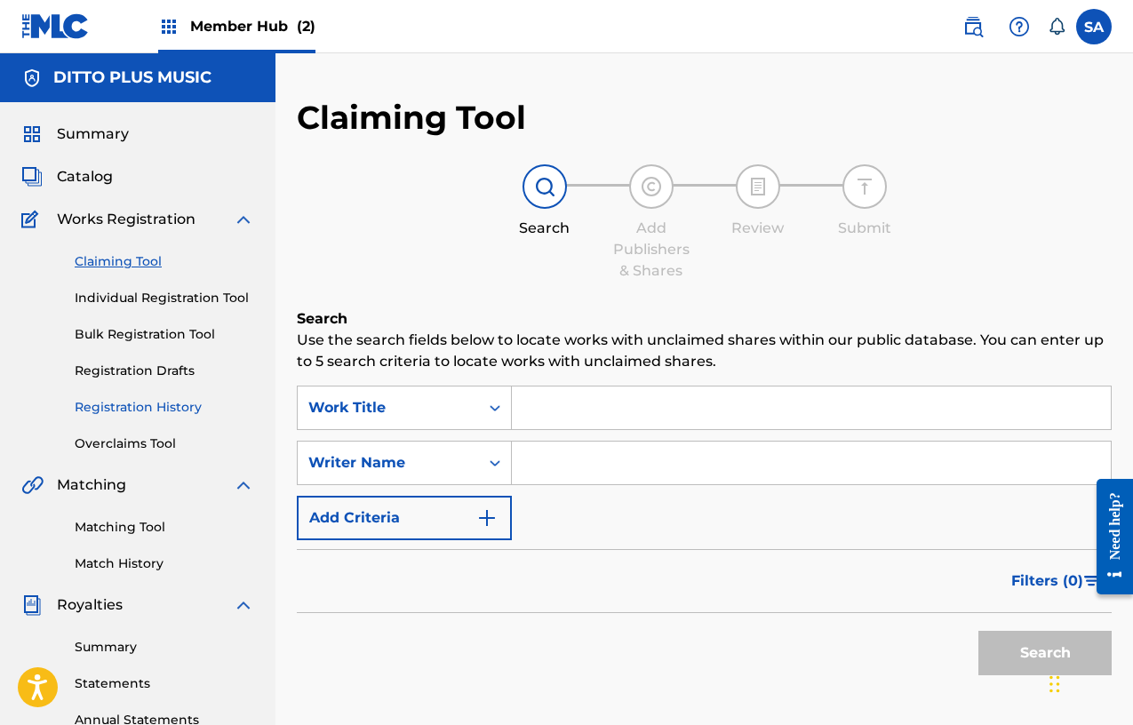
click at [116, 406] on link "Registration History" at bounding box center [164, 407] width 179 height 19
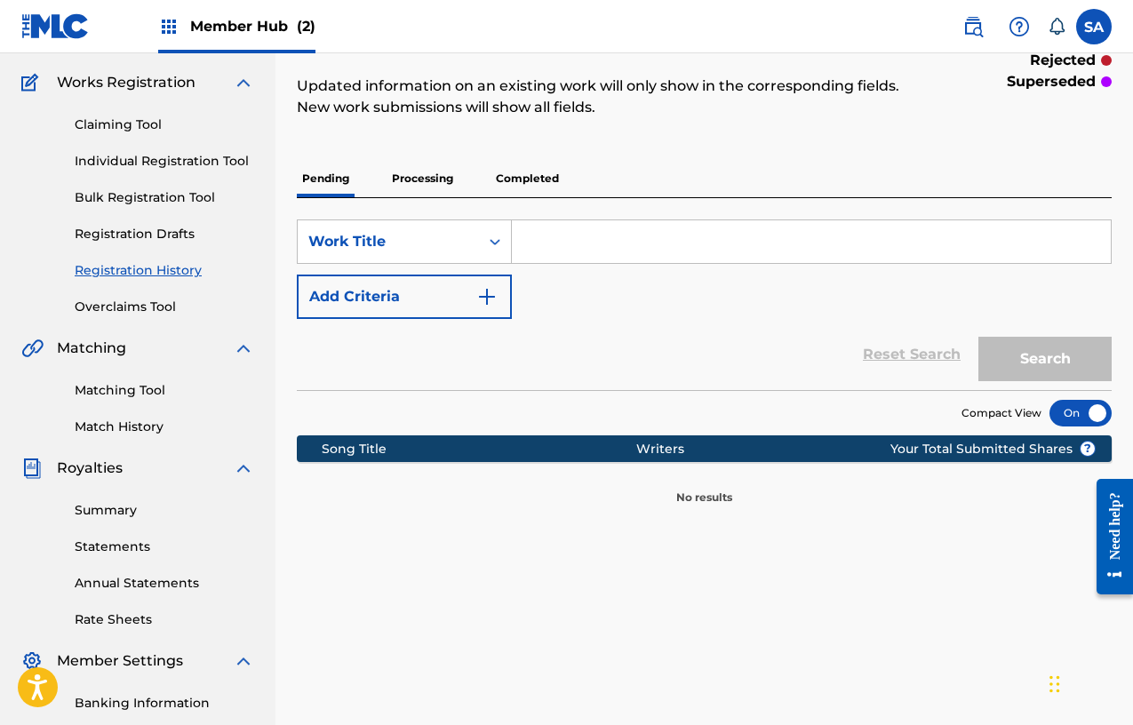
scroll to position [219, 0]
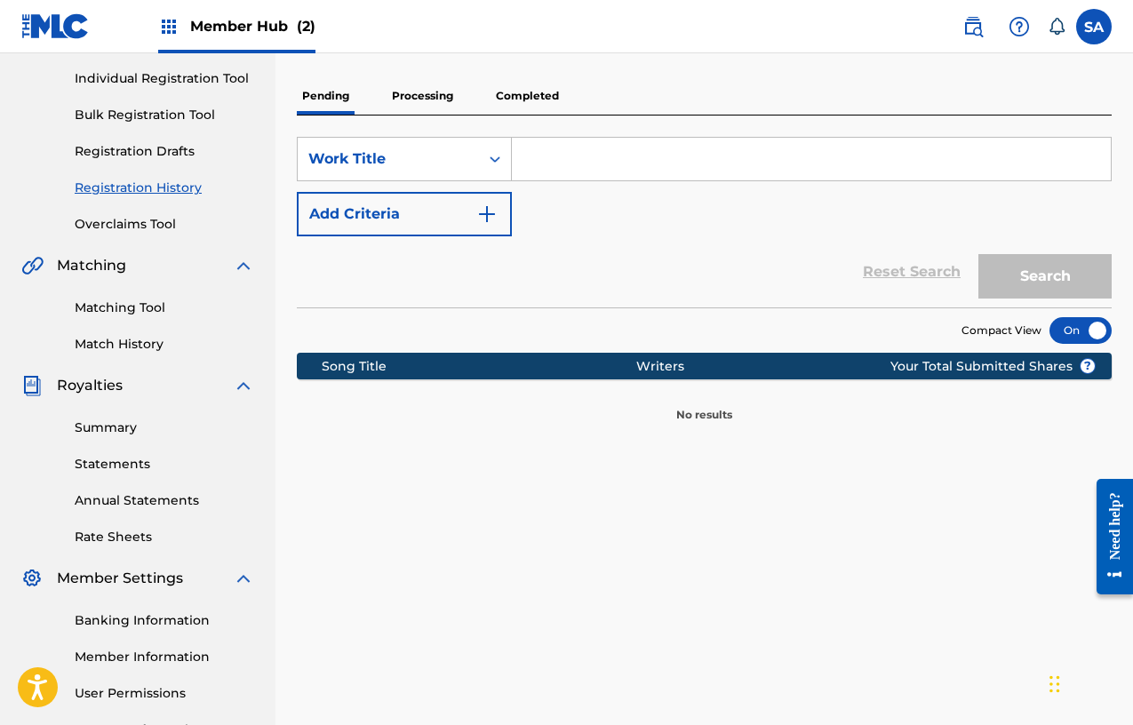
click at [154, 140] on div "Claiming Tool Individual Registration Tool Bulk Registration Tool Registration …" at bounding box center [137, 122] width 233 height 223
click at [142, 148] on link "Registration Drafts" at bounding box center [164, 151] width 179 height 19
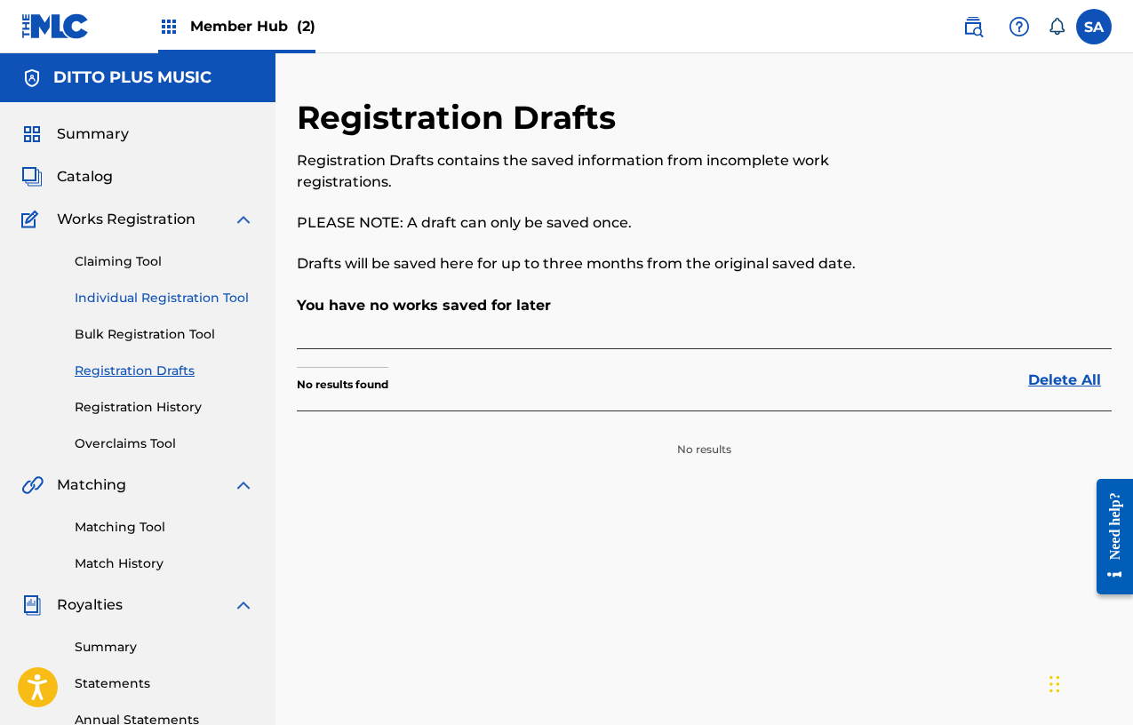
click at [107, 306] on link "Individual Registration Tool" at bounding box center [164, 298] width 179 height 19
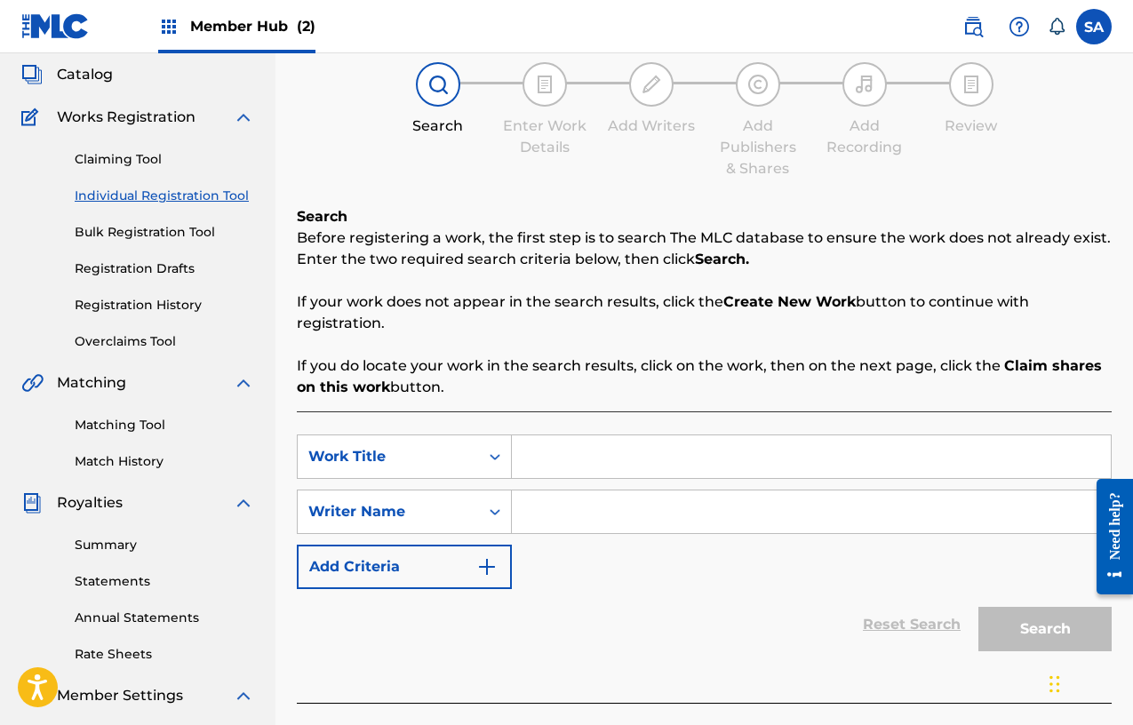
scroll to position [90, 0]
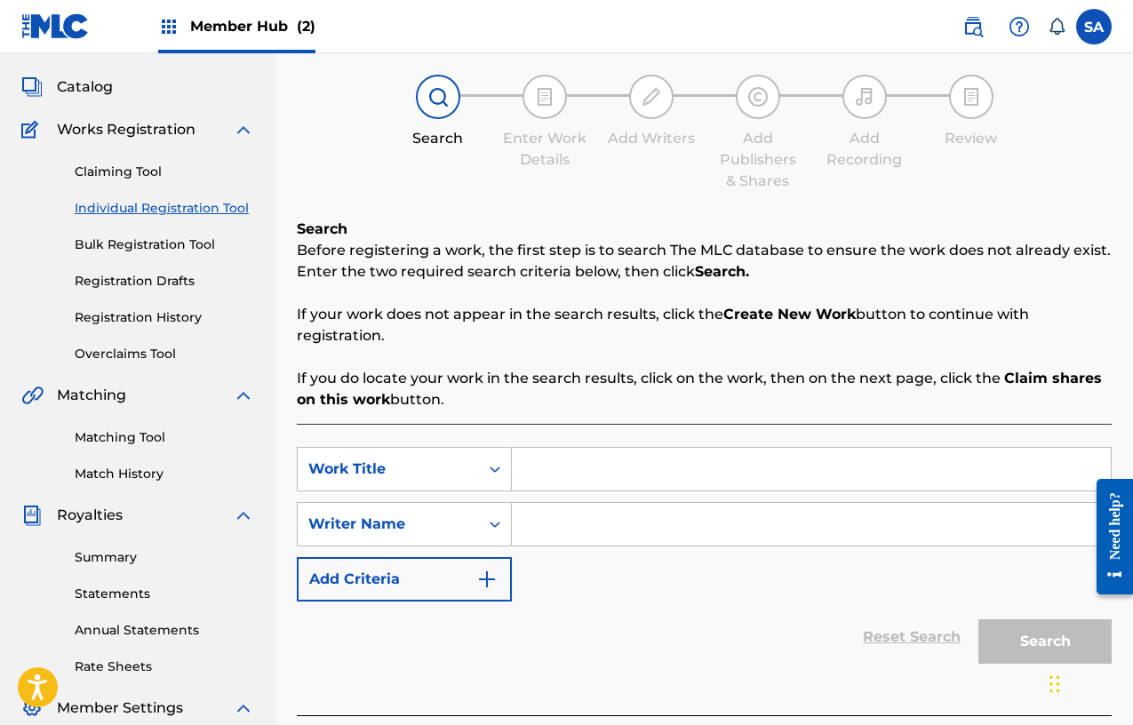
click at [140, 184] on div "Claiming Tool Individual Registration Tool Bulk Registration Tool Registration …" at bounding box center [137, 251] width 233 height 223
click at [142, 179] on link "Claiming Tool" at bounding box center [164, 172] width 179 height 19
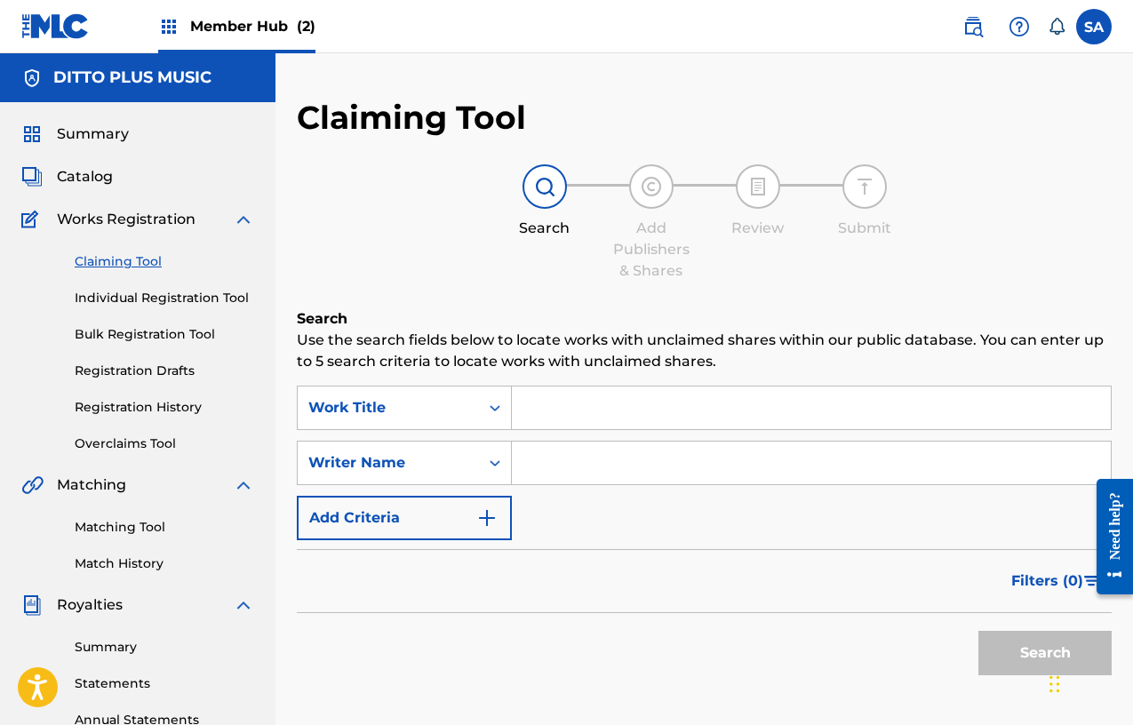
click at [523, 401] on input "Search Form" at bounding box center [811, 408] width 599 height 43
paste input "[PERSON_NAME]'S DANCE"
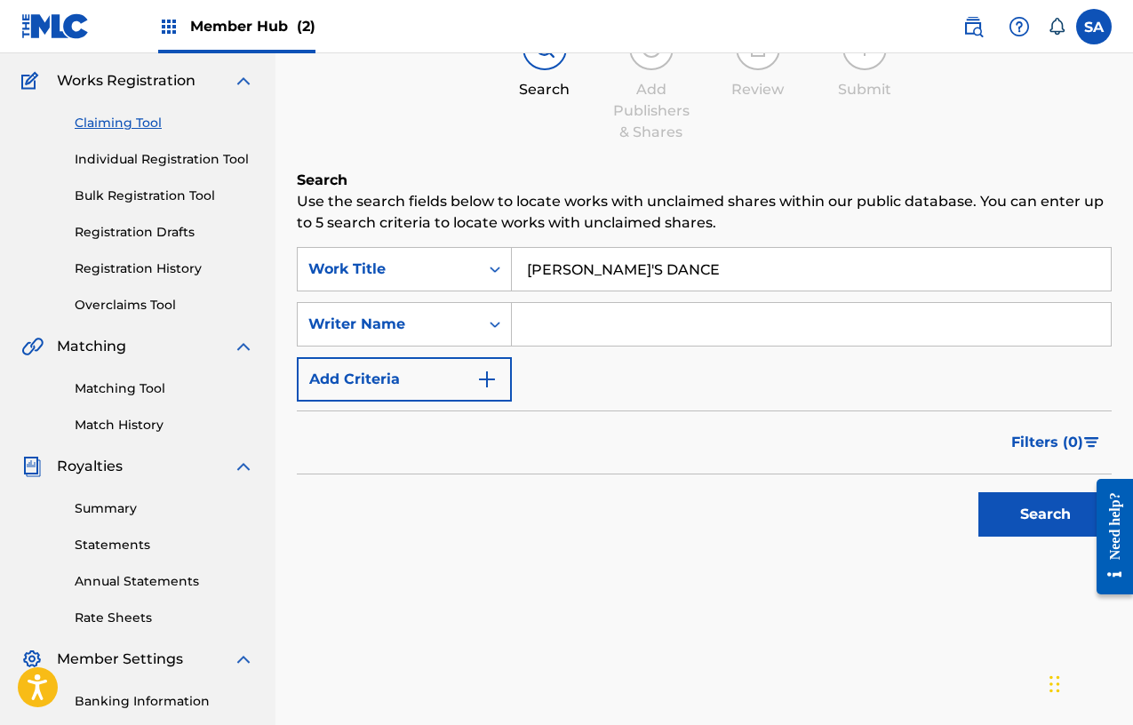
scroll to position [168, 0]
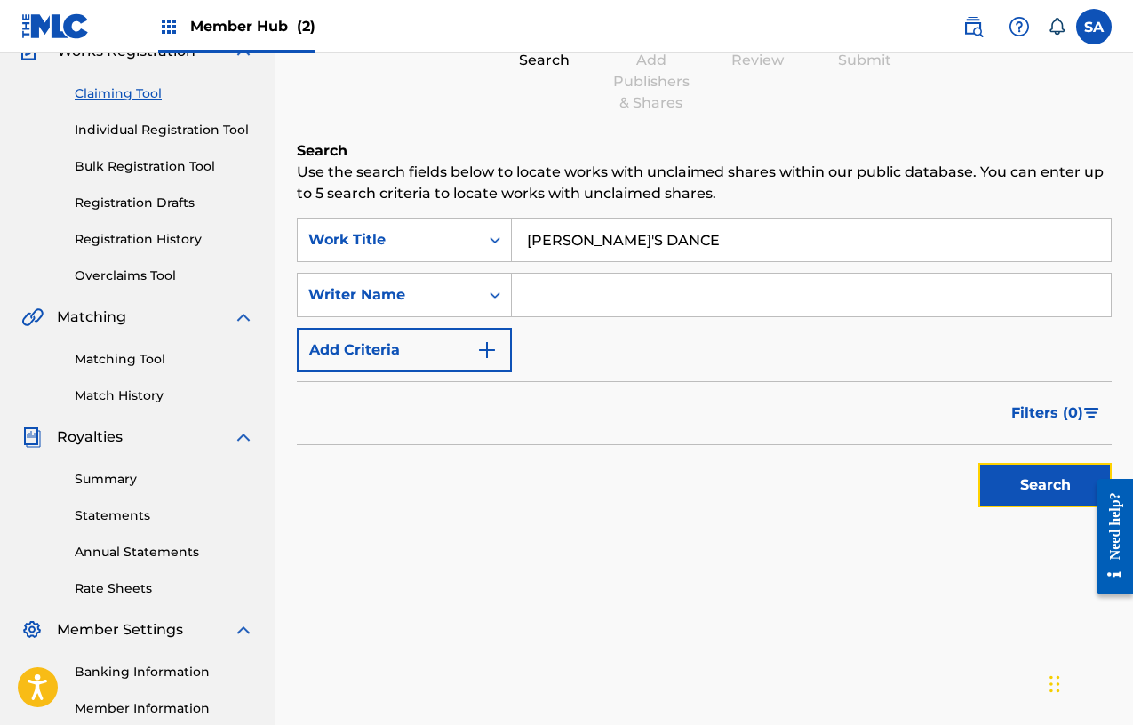
drag, startPoint x: 1033, startPoint y: 471, endPoint x: 949, endPoint y: 433, distance: 92.7
click at [1033, 471] on button "Search" at bounding box center [1044, 485] width 133 height 44
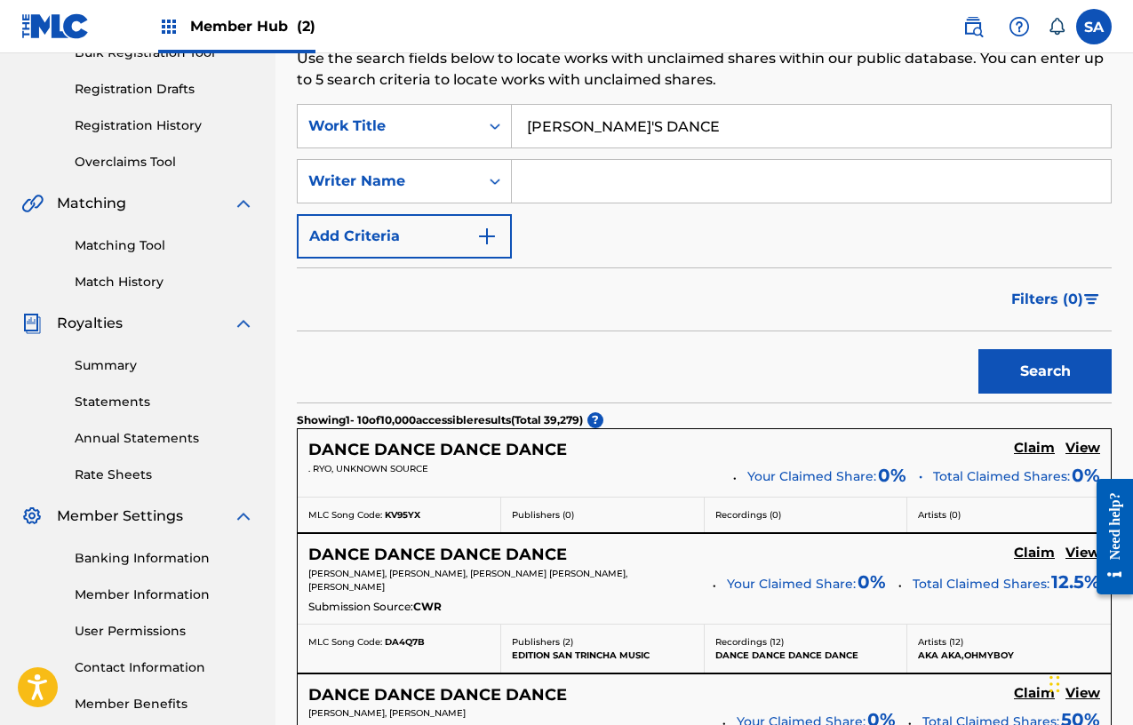
scroll to position [152, 0]
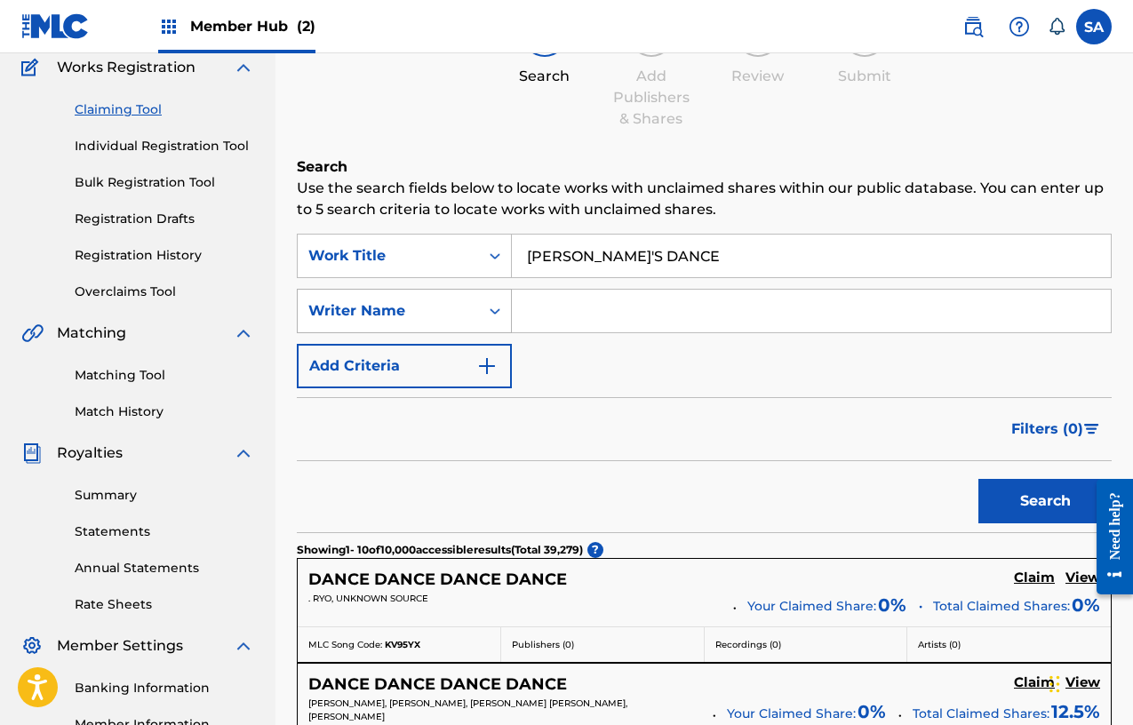
click at [443, 309] on div "Writer Name" at bounding box center [388, 310] width 160 height 21
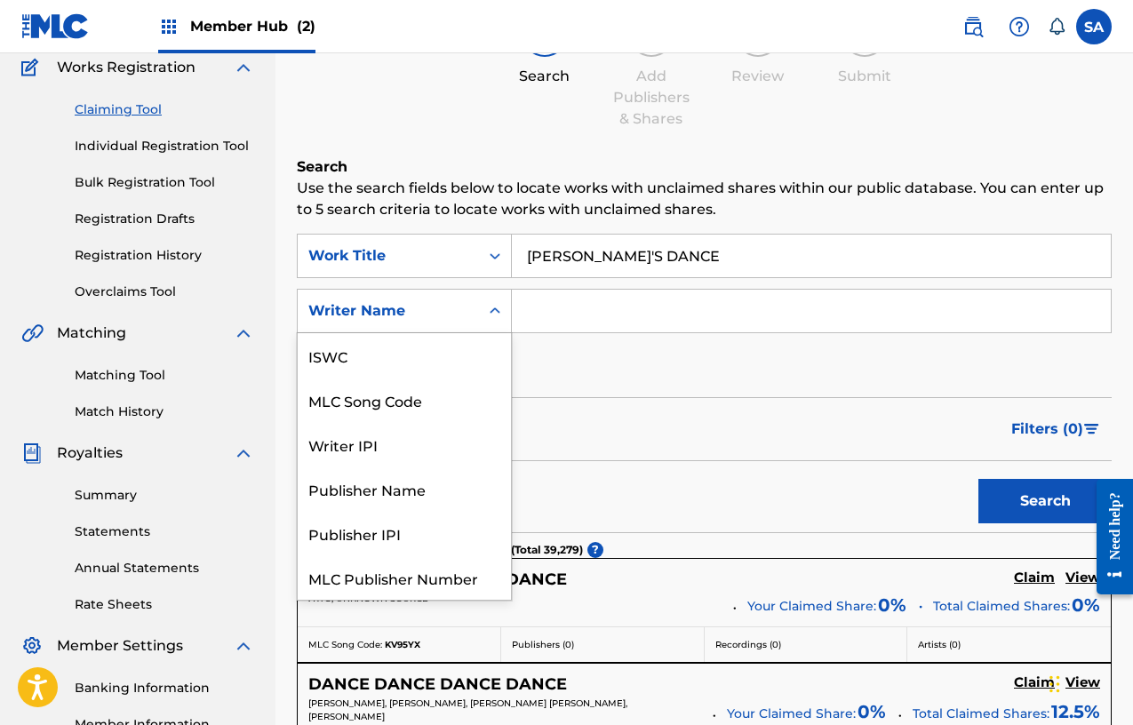
scroll to position [44, 0]
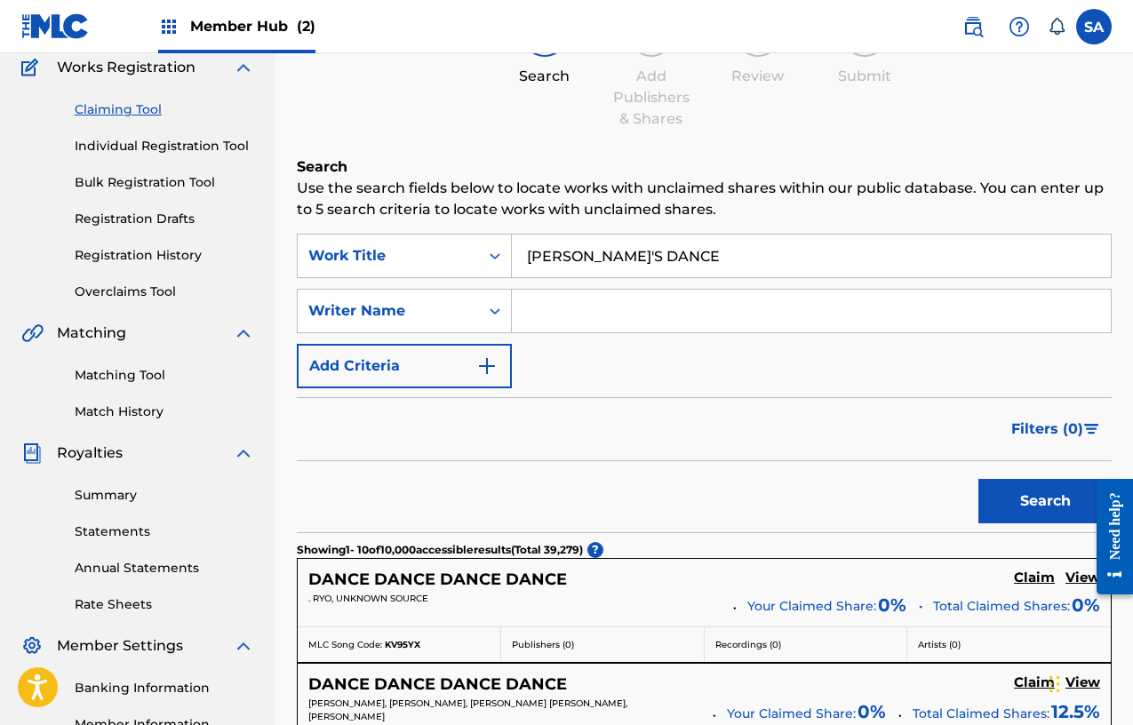
drag, startPoint x: 604, startPoint y: 251, endPoint x: 634, endPoint y: 253, distance: 30.3
click at [604, 251] on input "[PERSON_NAME]'S DANCE" at bounding box center [811, 256] width 599 height 43
type input "[PERSON_NAME] DANCE"
click at [978, 479] on button "Search" at bounding box center [1044, 501] width 133 height 44
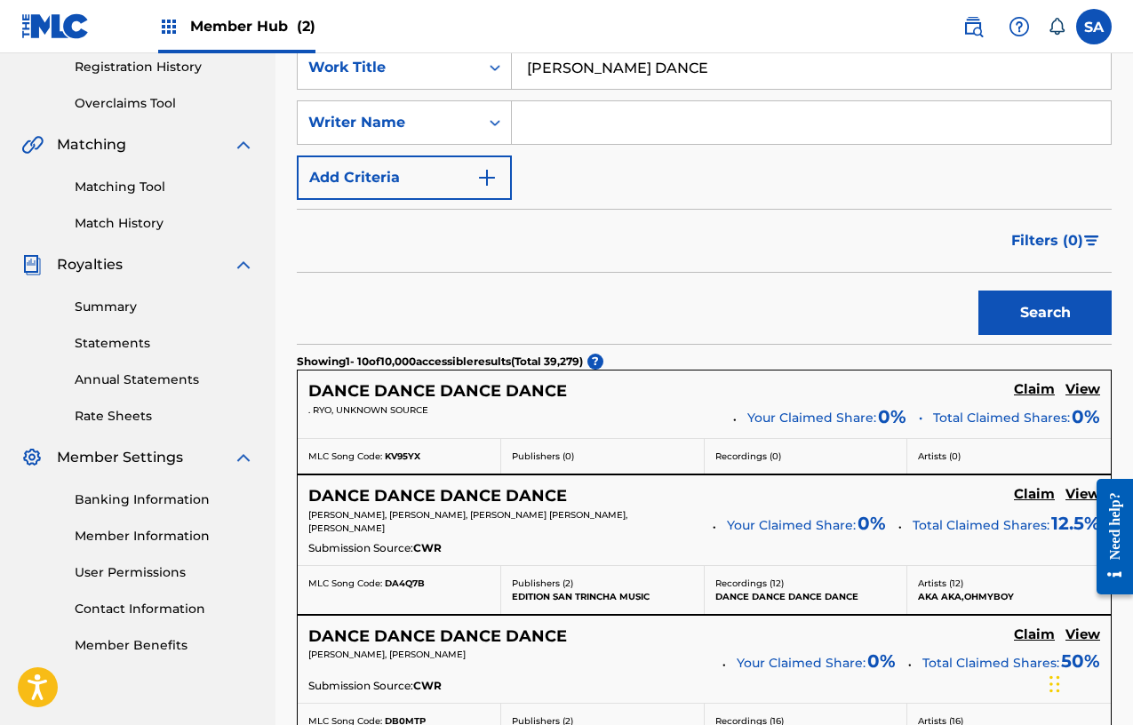
scroll to position [330, 0]
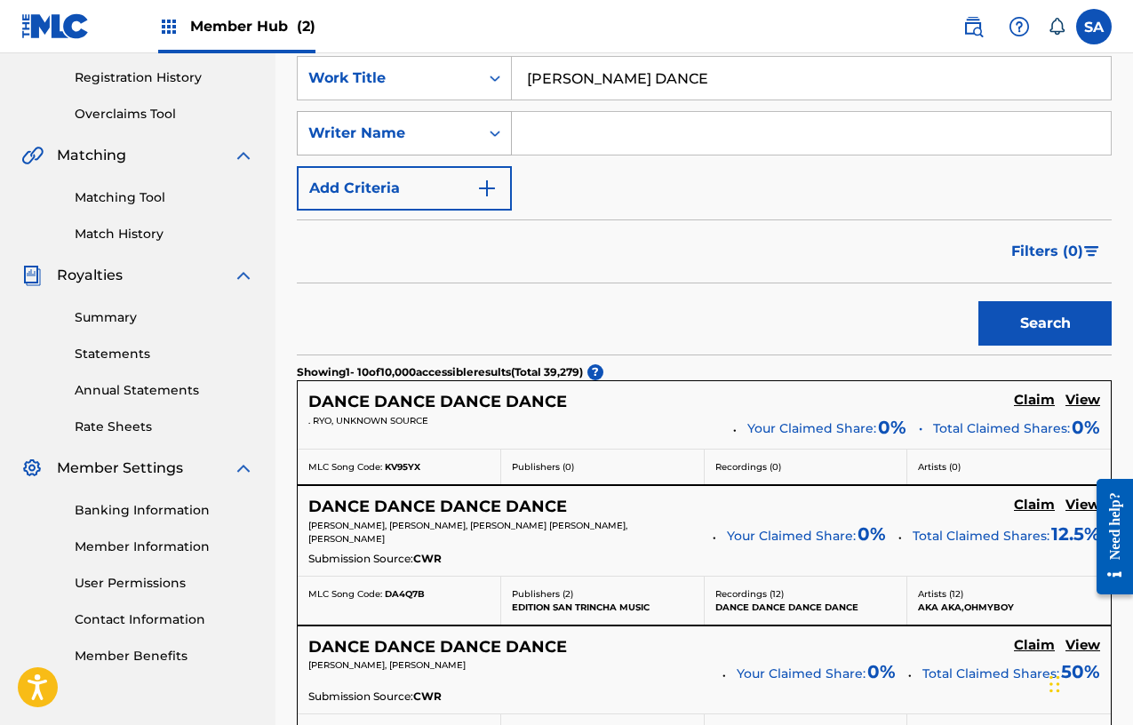
click at [490, 150] on div "Search Form" at bounding box center [495, 133] width 32 height 43
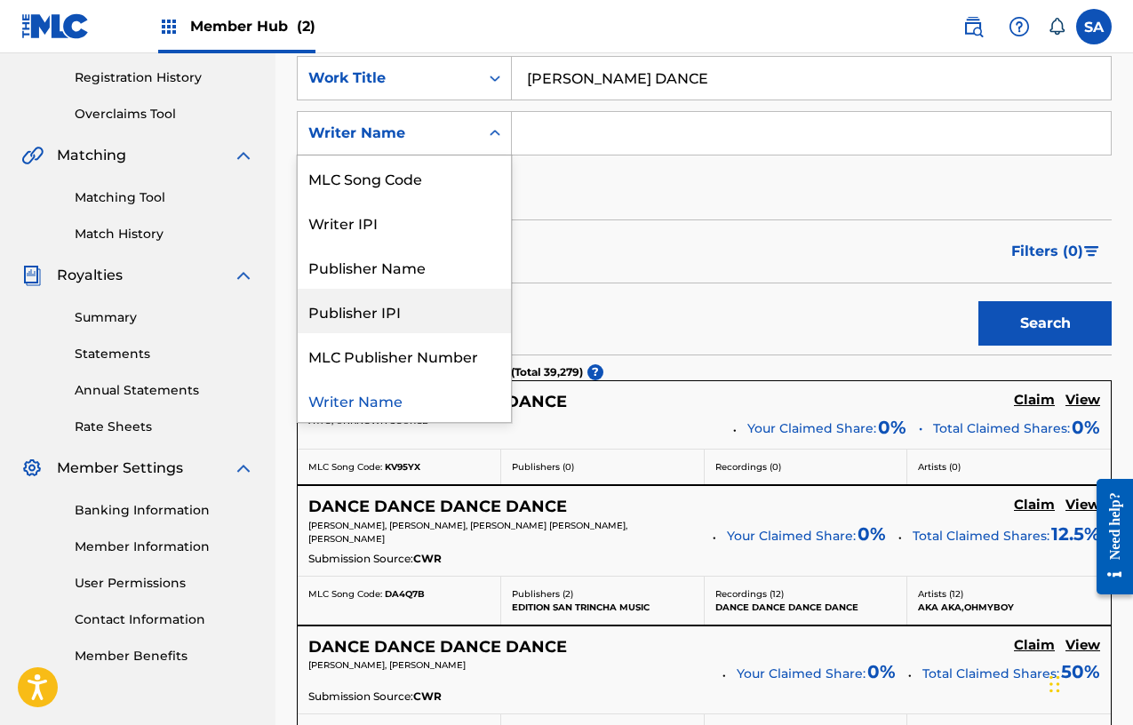
scroll to position [0, 0]
click at [633, 233] on div "Filters ( 0 )" at bounding box center [704, 251] width 815 height 64
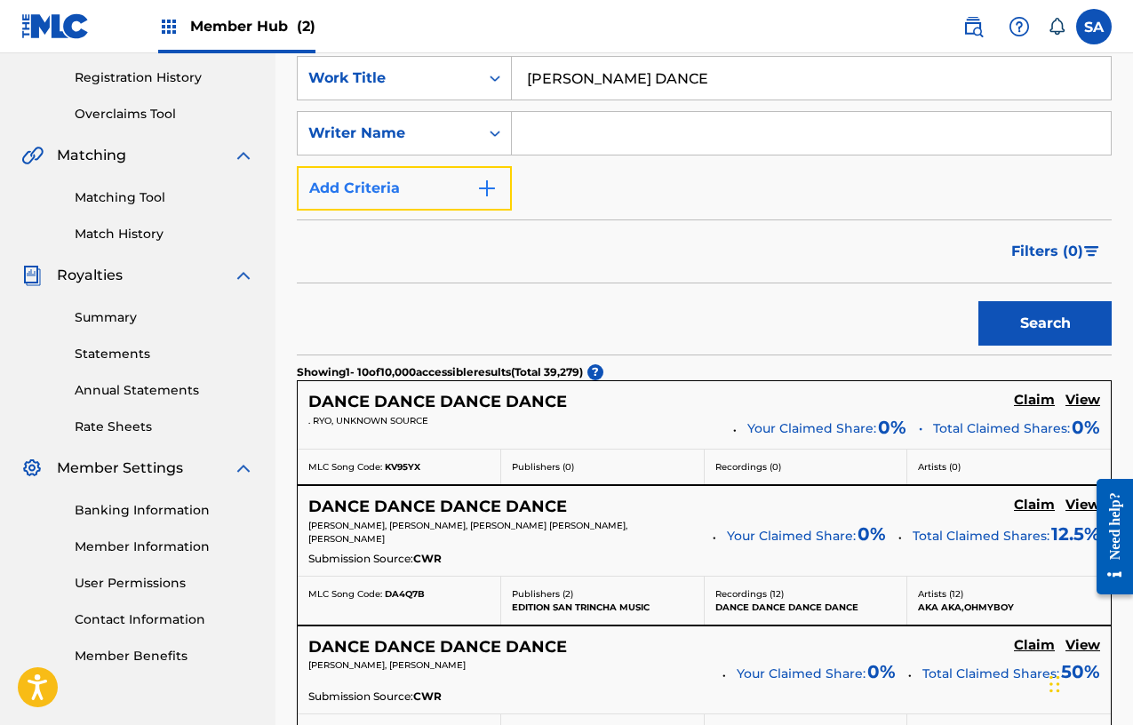
click at [491, 191] on img "Search Form" at bounding box center [486, 188] width 21 height 21
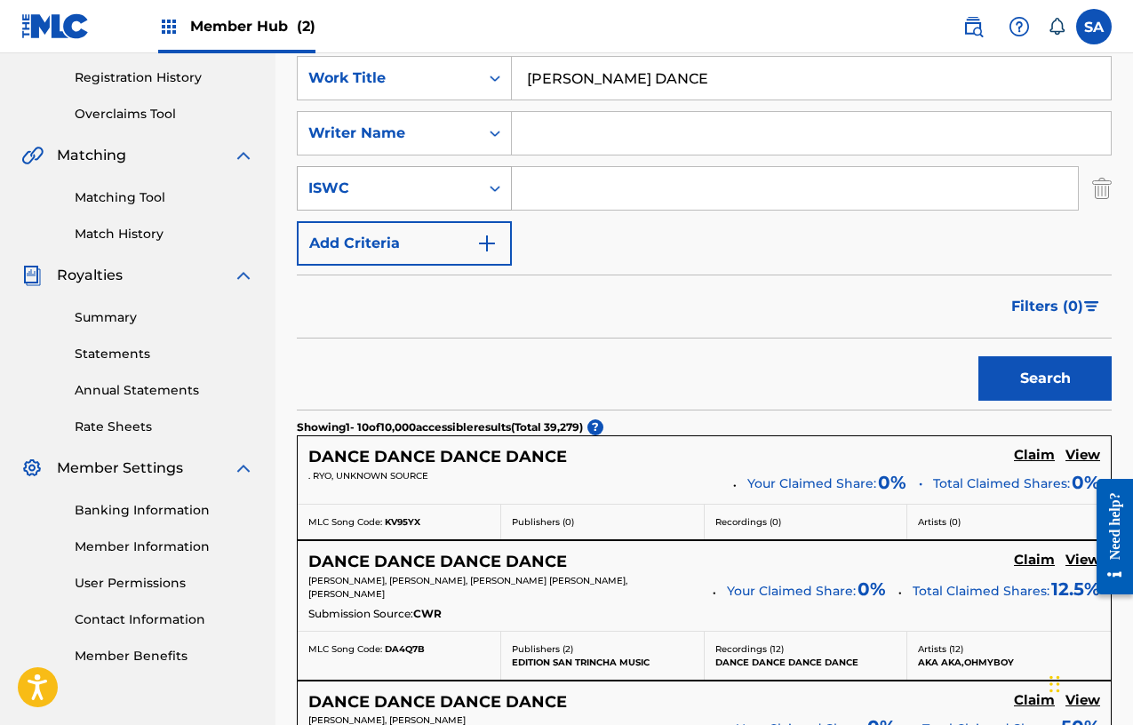
click at [474, 187] on div "ISWC" at bounding box center [388, 188] width 181 height 34
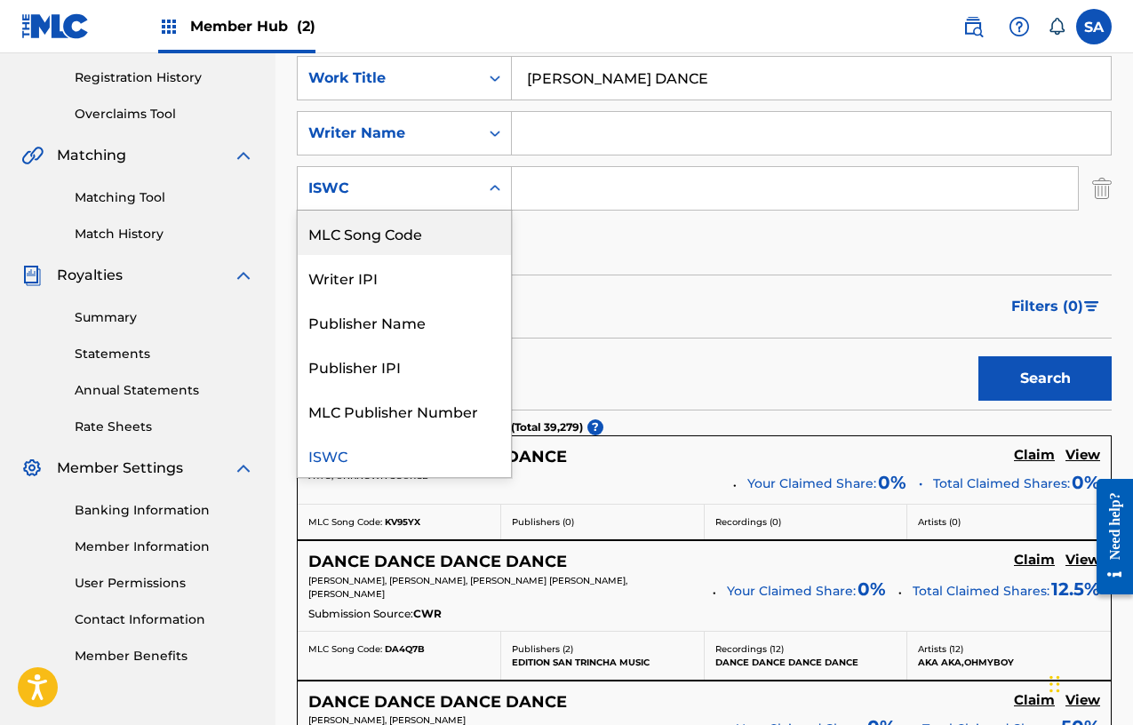
click at [552, 136] on input "Search Form" at bounding box center [811, 133] width 599 height 43
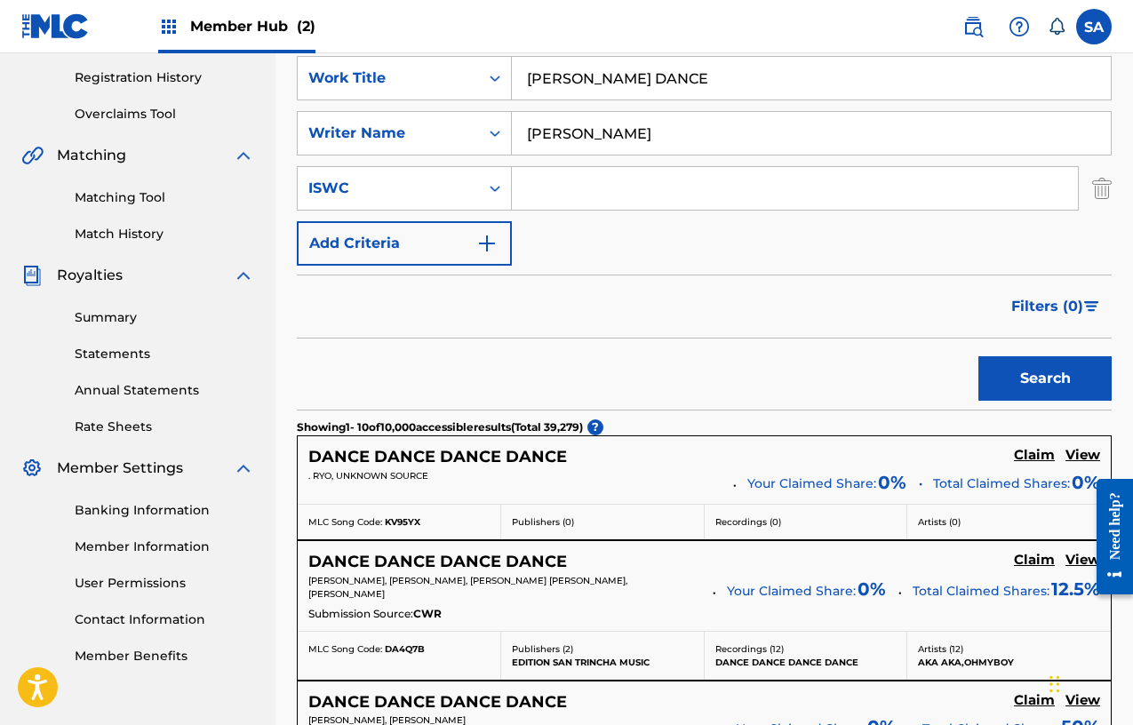
type input "[PERSON_NAME]"
click at [978, 356] on button "Search" at bounding box center [1044, 378] width 133 height 44
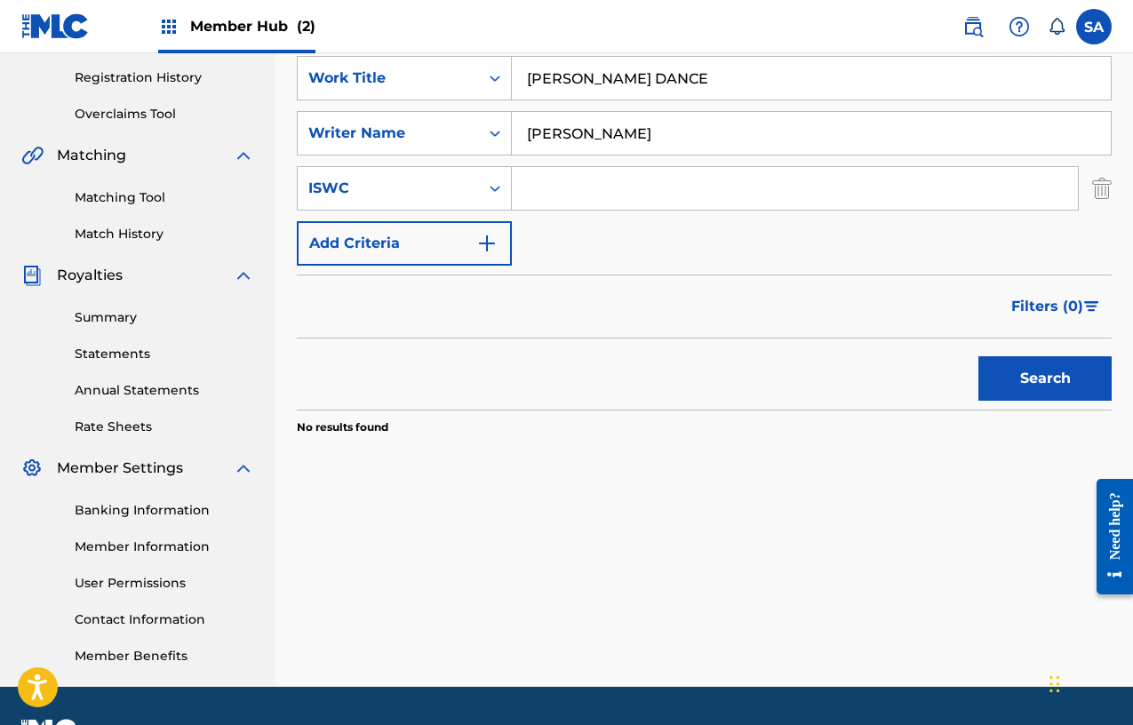
click at [605, 74] on input "[PERSON_NAME] DANCE" at bounding box center [811, 78] width 599 height 43
click at [978, 356] on button "Search" at bounding box center [1044, 378] width 133 height 44
click at [628, 81] on input "[PERSON_NAME] DANCE" at bounding box center [811, 78] width 599 height 43
drag, startPoint x: 628, startPoint y: 81, endPoint x: 652, endPoint y: 94, distance: 27.4
click at [628, 81] on input "[PERSON_NAME] DANCE" at bounding box center [811, 78] width 599 height 43
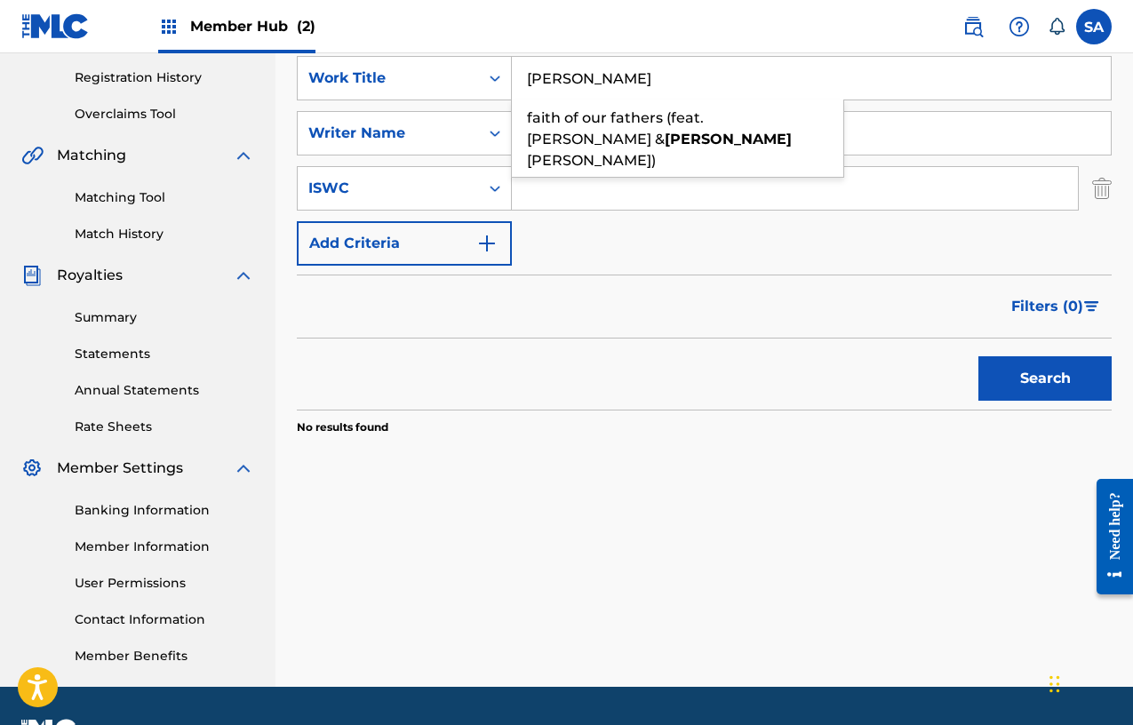
click at [978, 356] on button "Search" at bounding box center [1044, 378] width 133 height 44
type input "[PERSON_NAME]'S"
click at [978, 356] on button "Search" at bounding box center [1044, 378] width 133 height 44
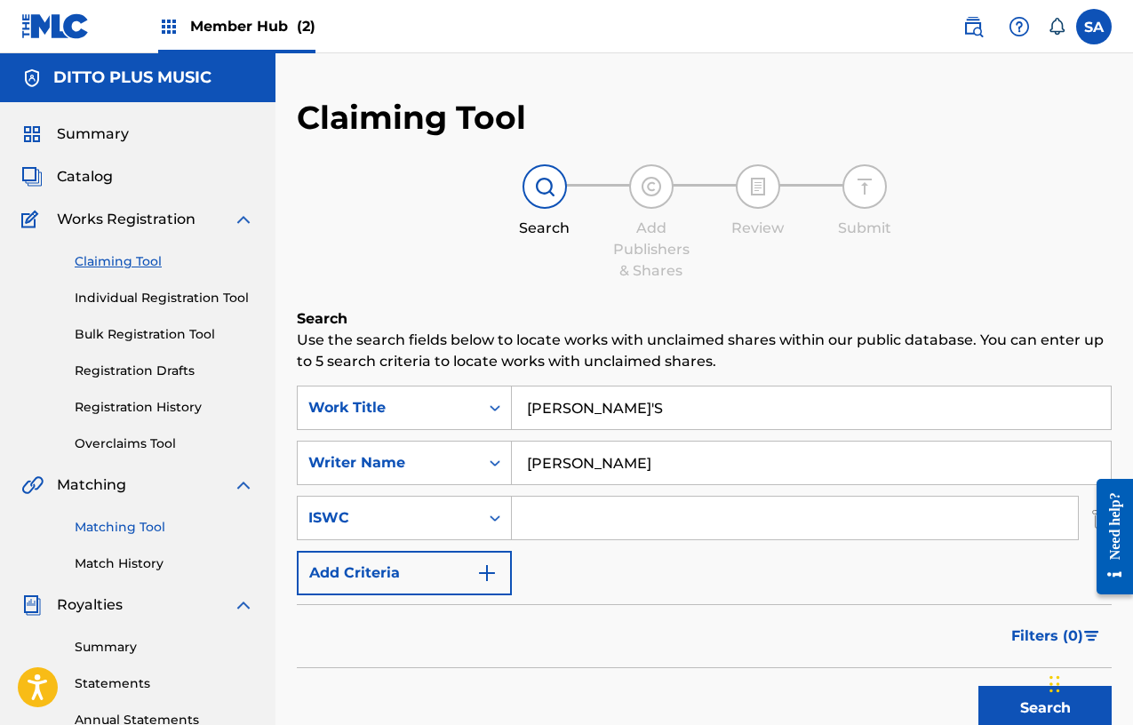
drag, startPoint x: 133, startPoint y: 528, endPoint x: 156, endPoint y: 517, distance: 25.4
click at [133, 528] on link "Matching Tool" at bounding box center [164, 527] width 179 height 19
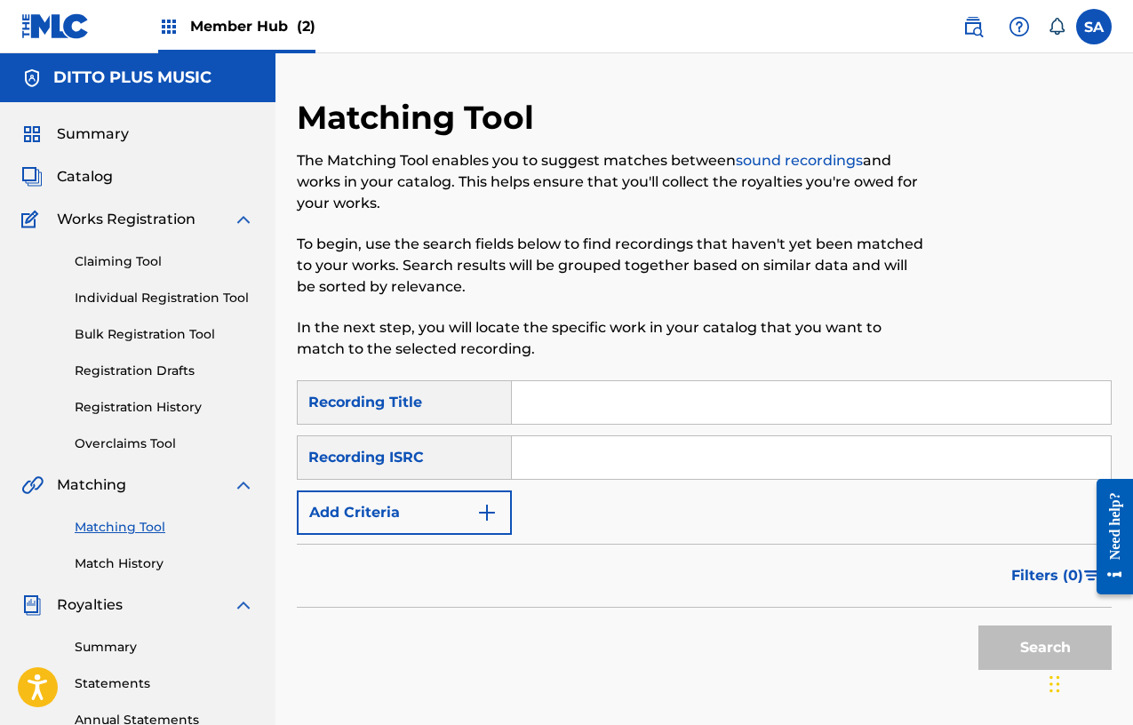
click at [552, 398] on input "Search Form" at bounding box center [811, 402] width 599 height 43
paste input "[PERSON_NAME]'S DANCE"
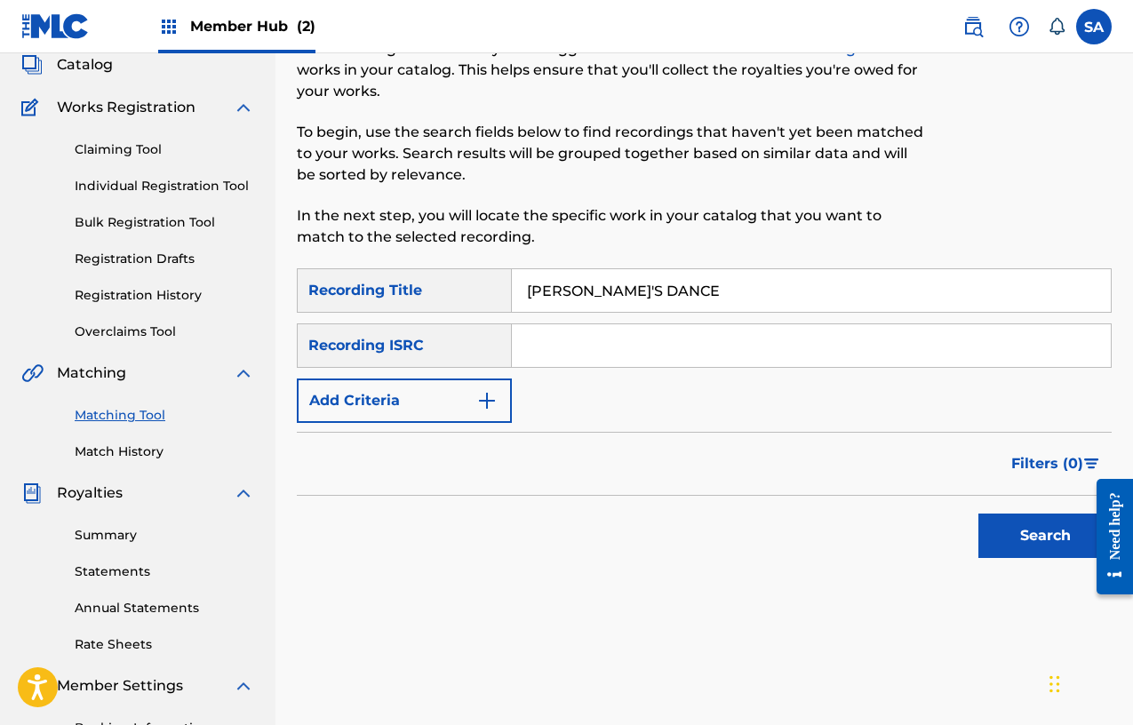
scroll to position [127, 0]
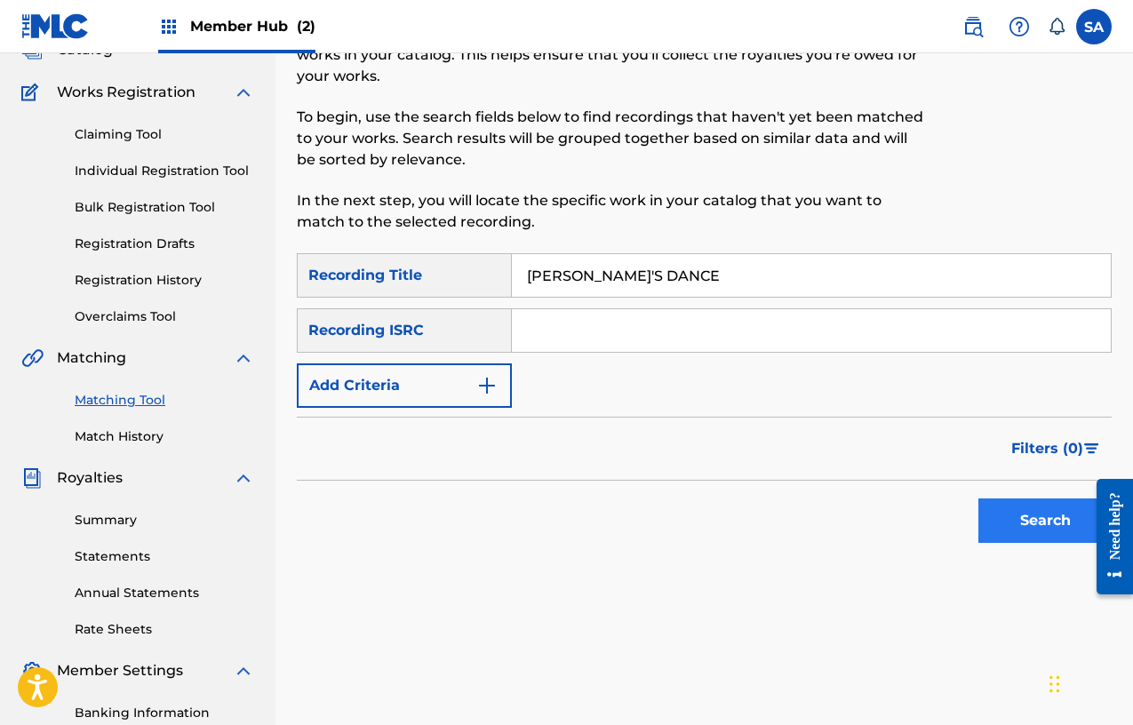
type input "[PERSON_NAME]'S DANCE"
click at [1003, 514] on button "Search" at bounding box center [1044, 521] width 133 height 44
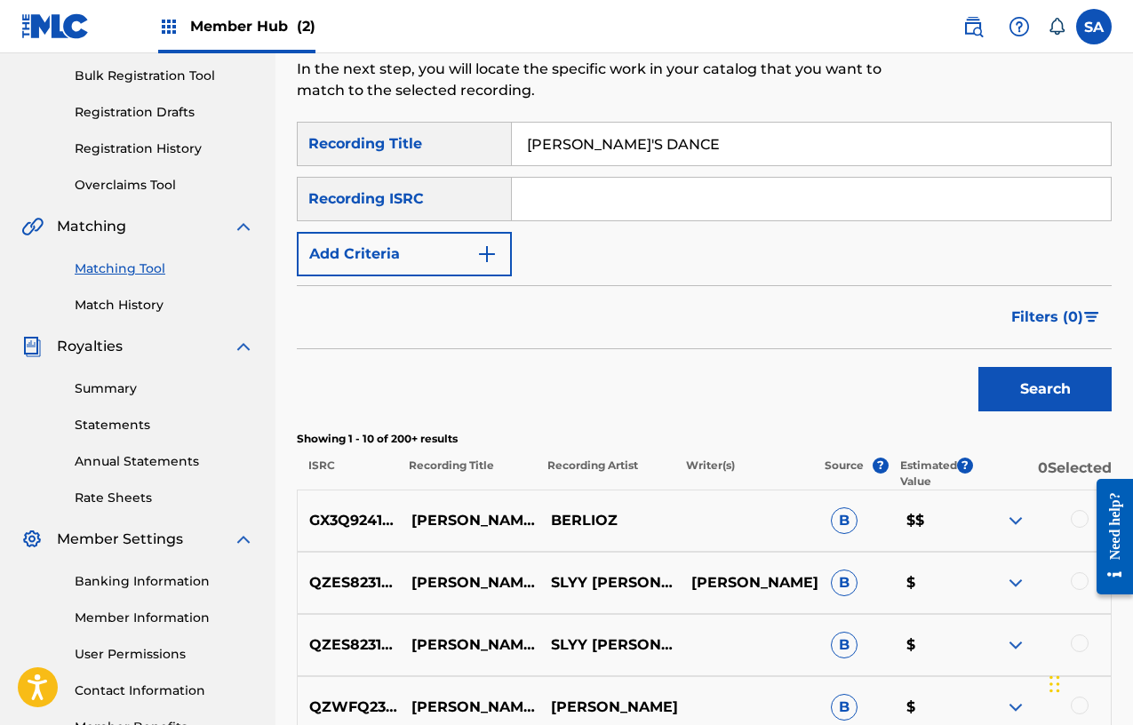
scroll to position [251, 0]
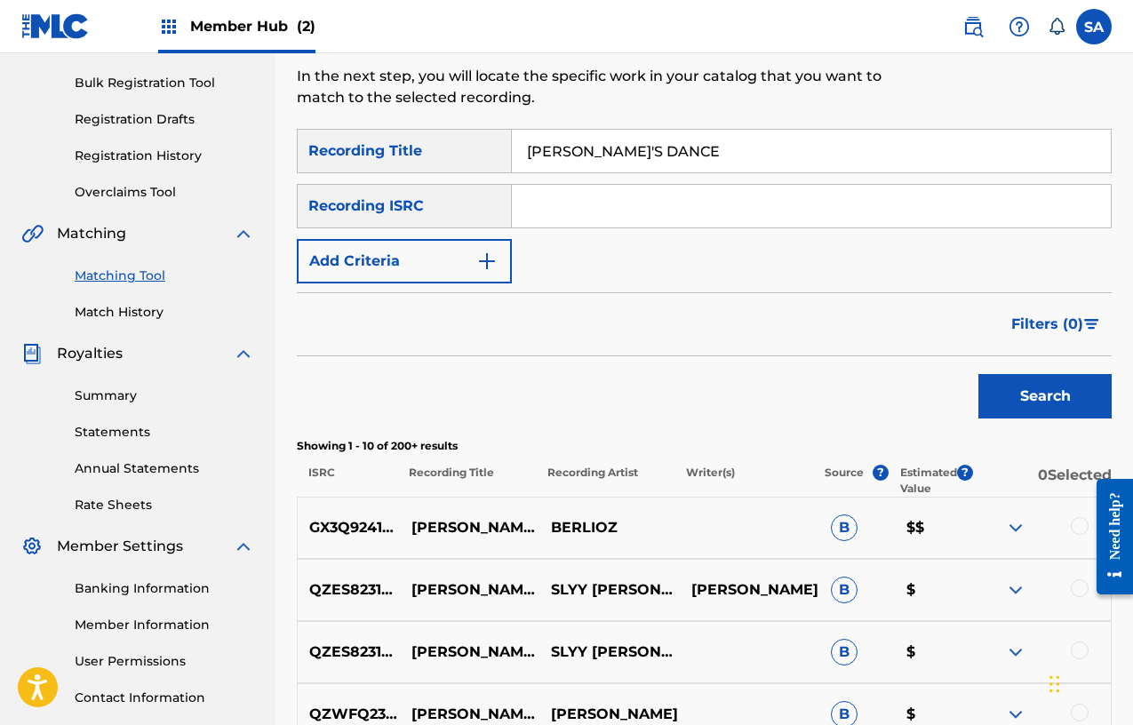
click at [581, 530] on p "BERLIOZ" at bounding box center [609, 527] width 140 height 21
copy p "BERLIOZ"
click at [466, 204] on div "Recording ISRC" at bounding box center [404, 206] width 215 height 44
click at [554, 189] on input "Search Form" at bounding box center [811, 206] width 599 height 43
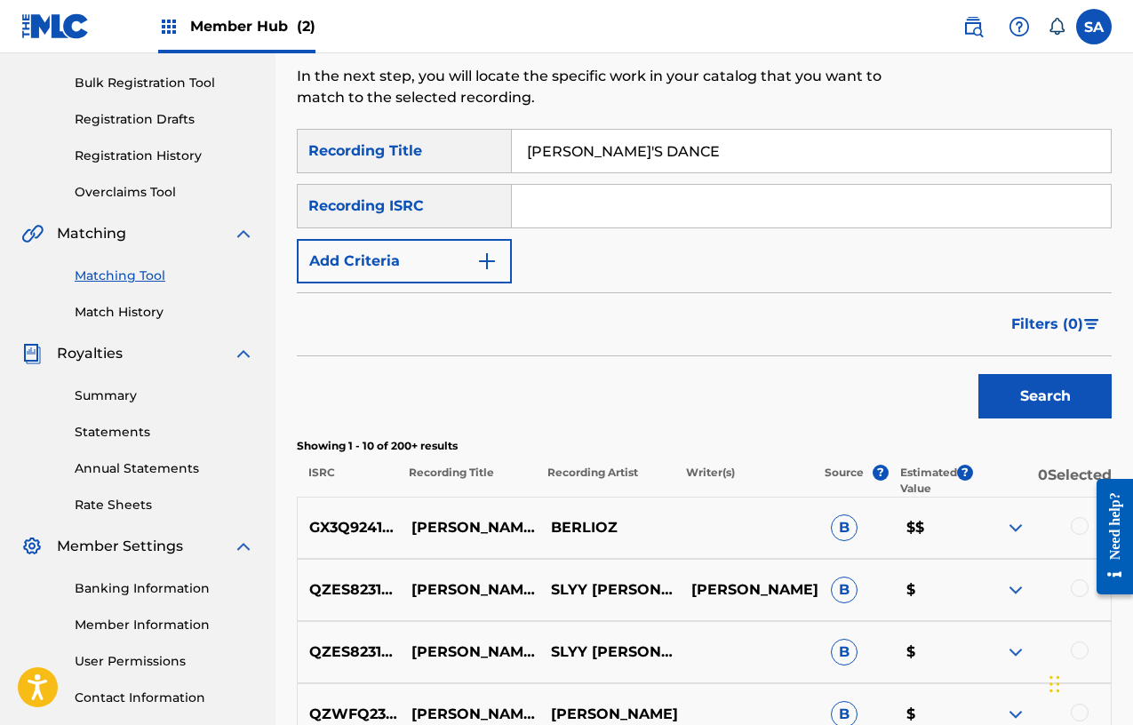
paste input "GX3Q92417807"
type input "GX3Q92417807"
click at [1008, 381] on button "Search" at bounding box center [1044, 396] width 133 height 44
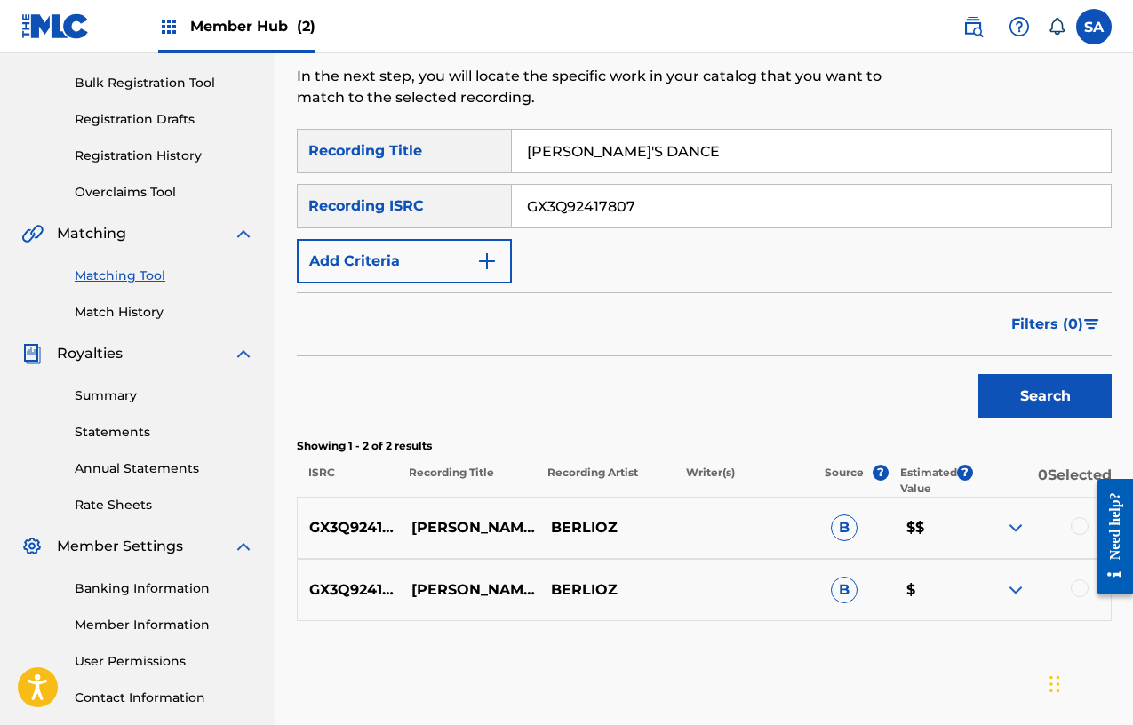
click at [568, 141] on input "[PERSON_NAME]'S DANCE" at bounding box center [811, 151] width 599 height 43
click at [978, 374] on button "Search" at bounding box center [1044, 396] width 133 height 44
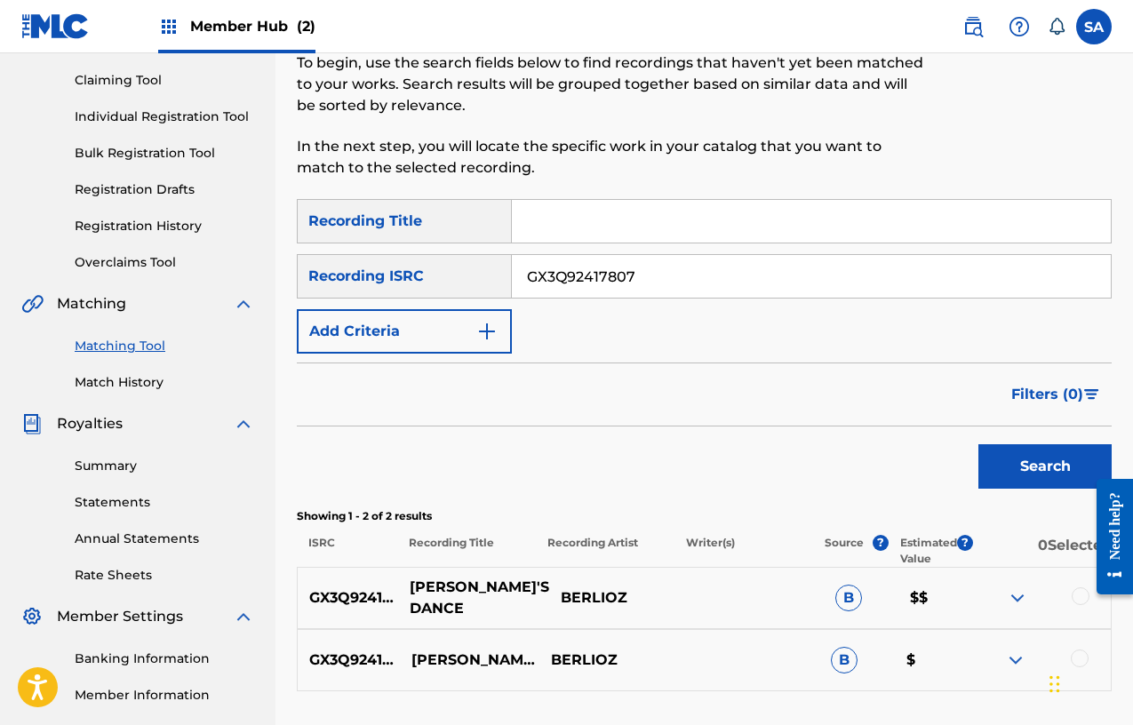
scroll to position [180, 0]
click at [1017, 596] on img at bounding box center [1015, 598] width 21 height 21
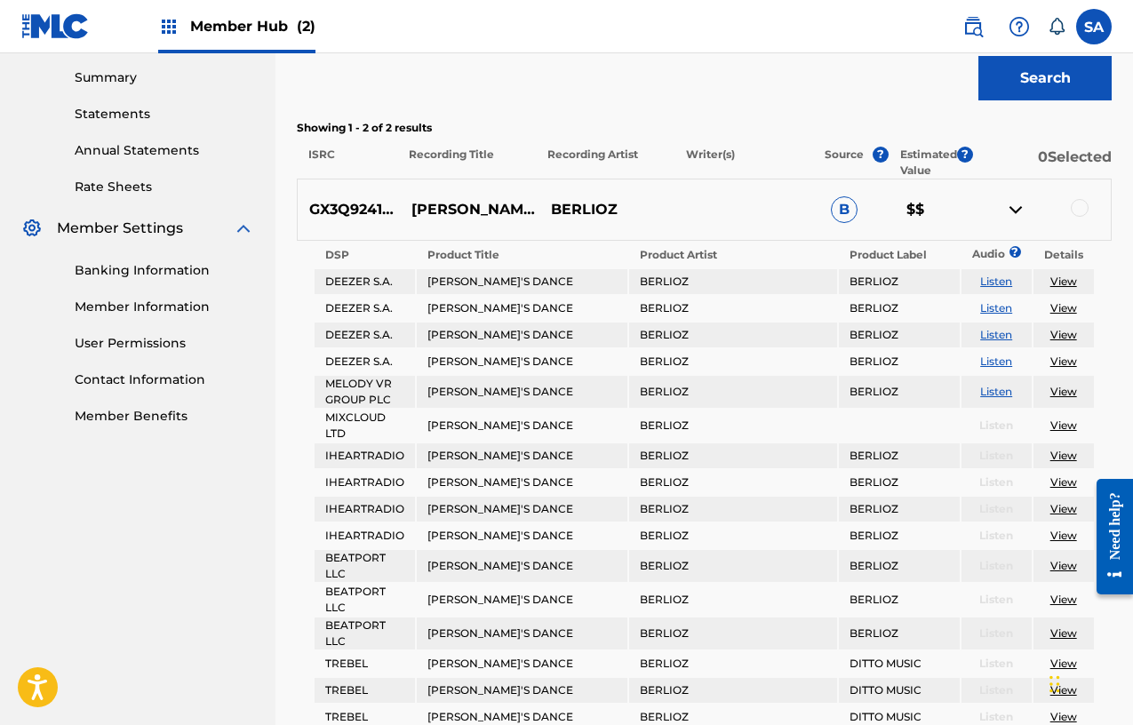
scroll to position [656, 0]
